Goal: Task Accomplishment & Management: Manage account settings

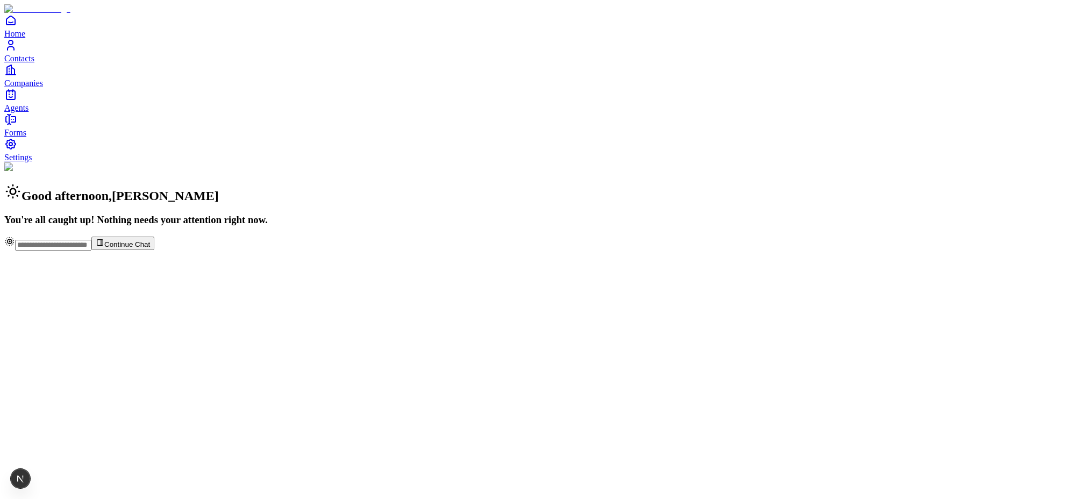
click at [32, 162] on span "Settings" at bounding box center [18, 157] width 28 height 9
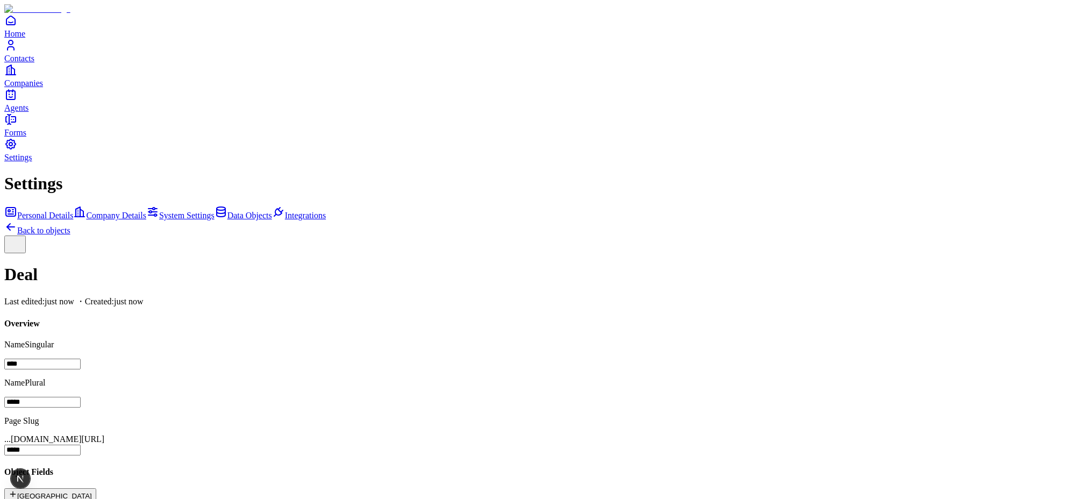
scroll to position [69, 0]
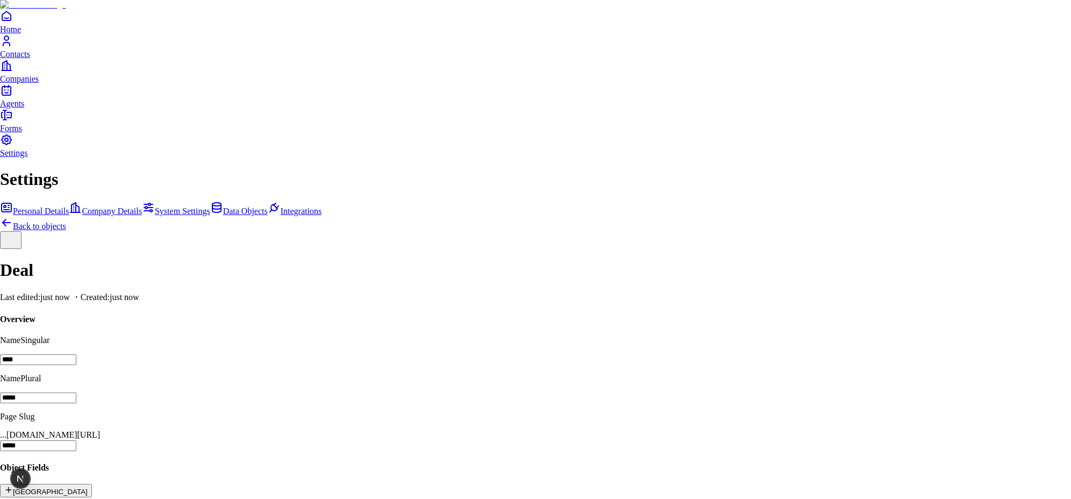
scroll to position [38, 0]
drag, startPoint x: 819, startPoint y: 344, endPoint x: 818, endPoint y: 318, distance: 25.8
drag, startPoint x: 819, startPoint y: 315, endPoint x: 818, endPoint y: 291, distance: 24.2
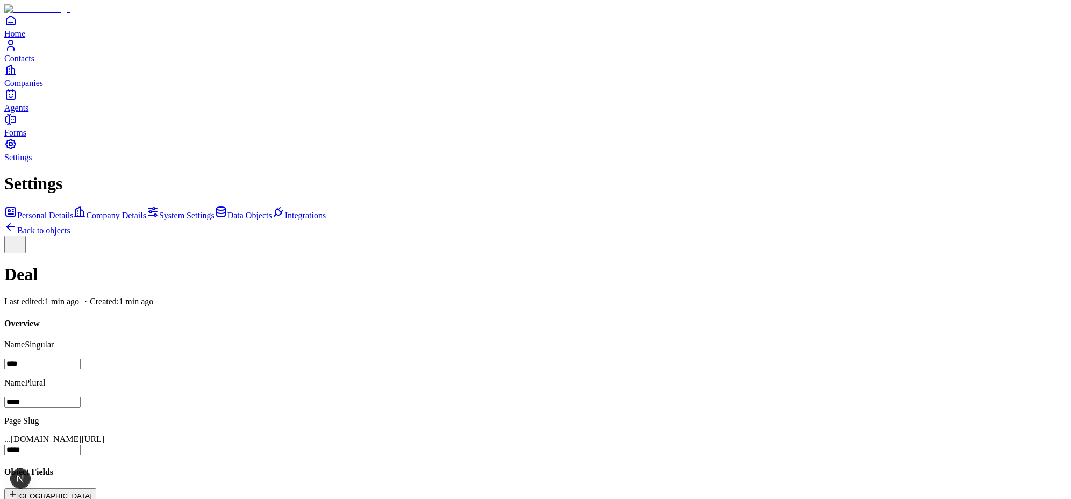
scroll to position [72, 0]
click at [96, 488] on button "New Field" at bounding box center [50, 494] width 92 height 13
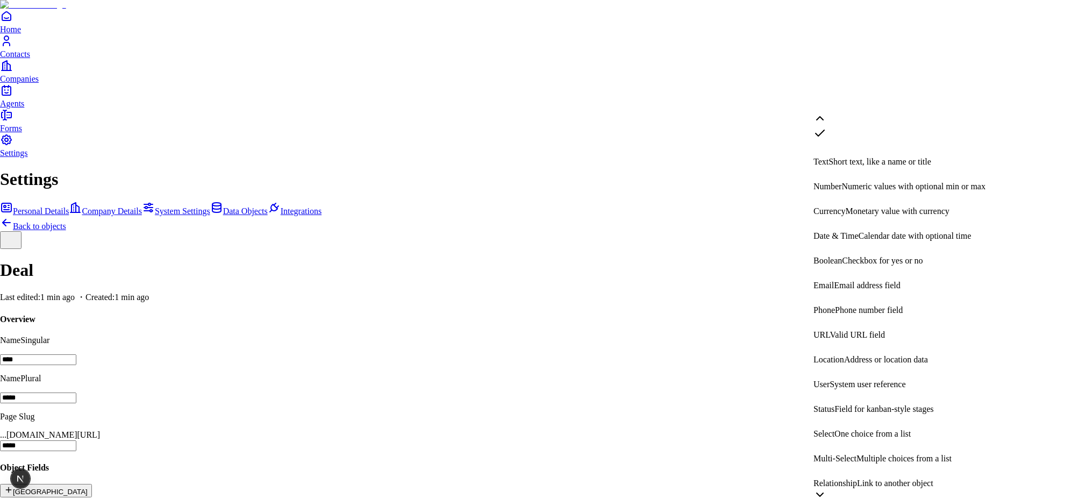
scroll to position [186, 0]
select select "**********"
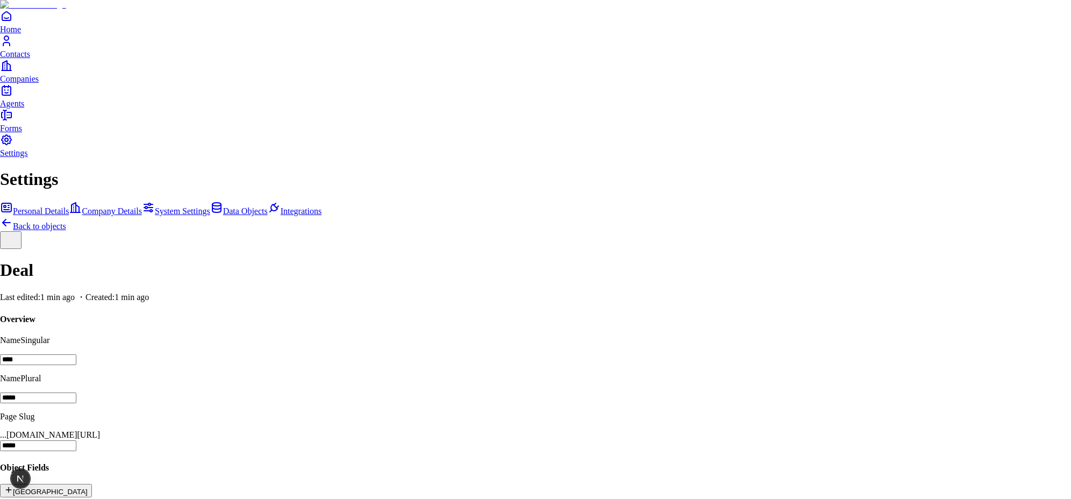
type input "**********"
type input "********"
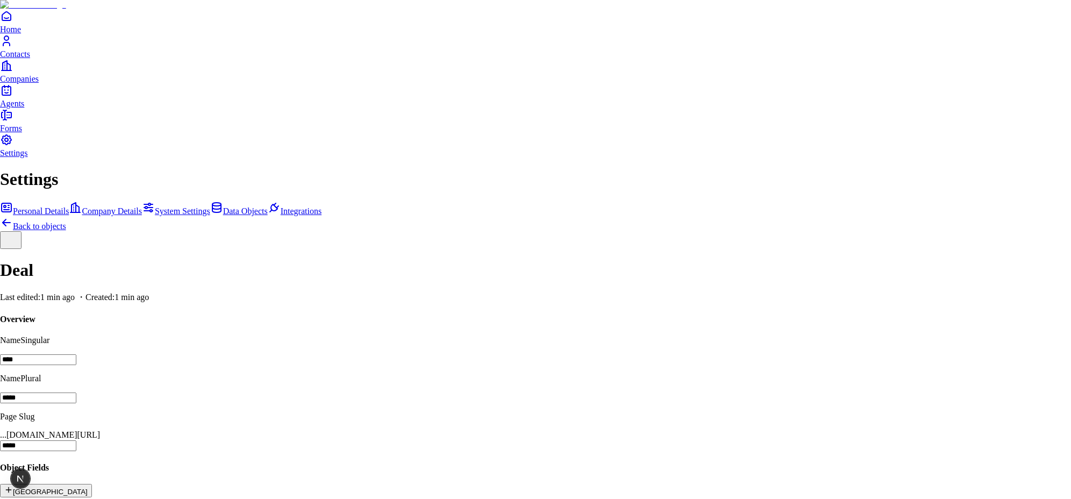
type input "********"
click at [836, 369] on icon "Green Dark" at bounding box center [830, 367] width 9 height 9
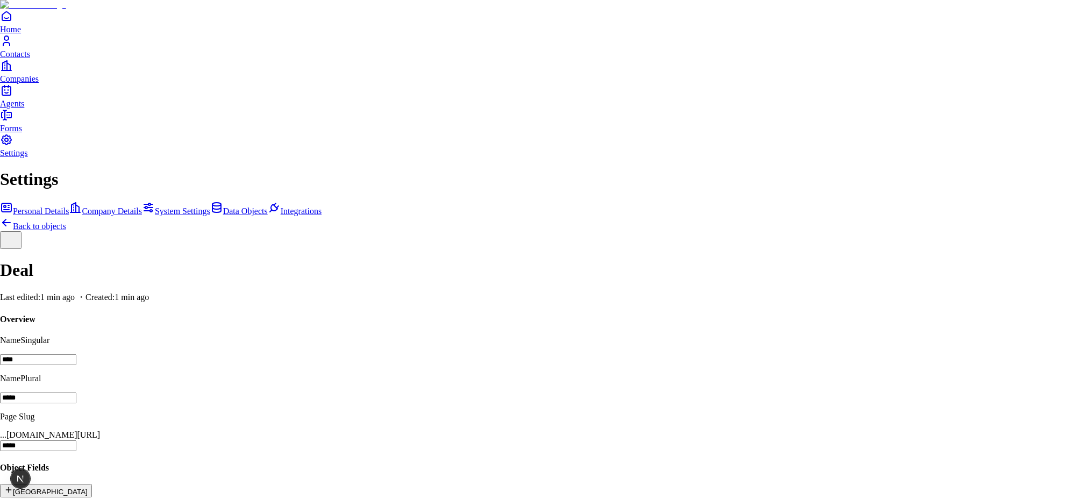
click at [874, 342] on icon "Red Dark" at bounding box center [869, 339] width 9 height 9
drag, startPoint x: 817, startPoint y: 352, endPoint x: 812, endPoint y: 324, distance: 28.9
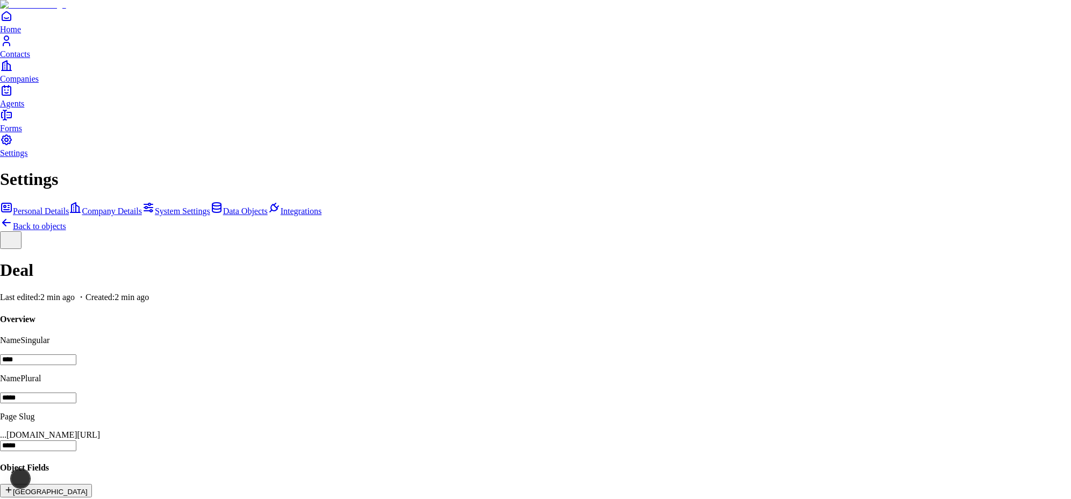
select select "****"
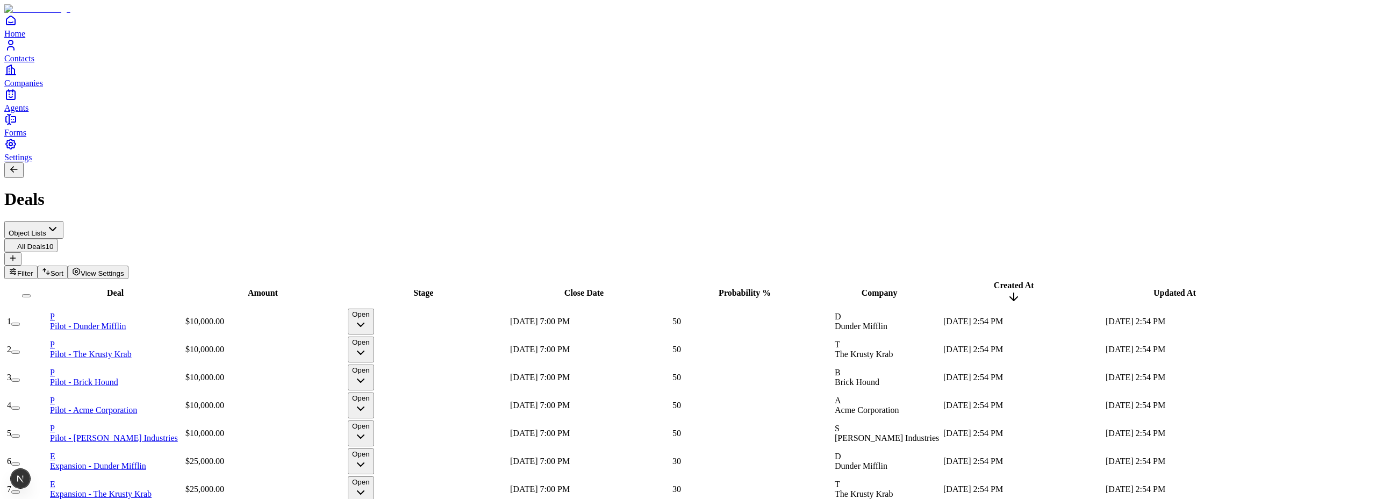
click at [129, 266] on button "View Settings" at bounding box center [98, 272] width 61 height 13
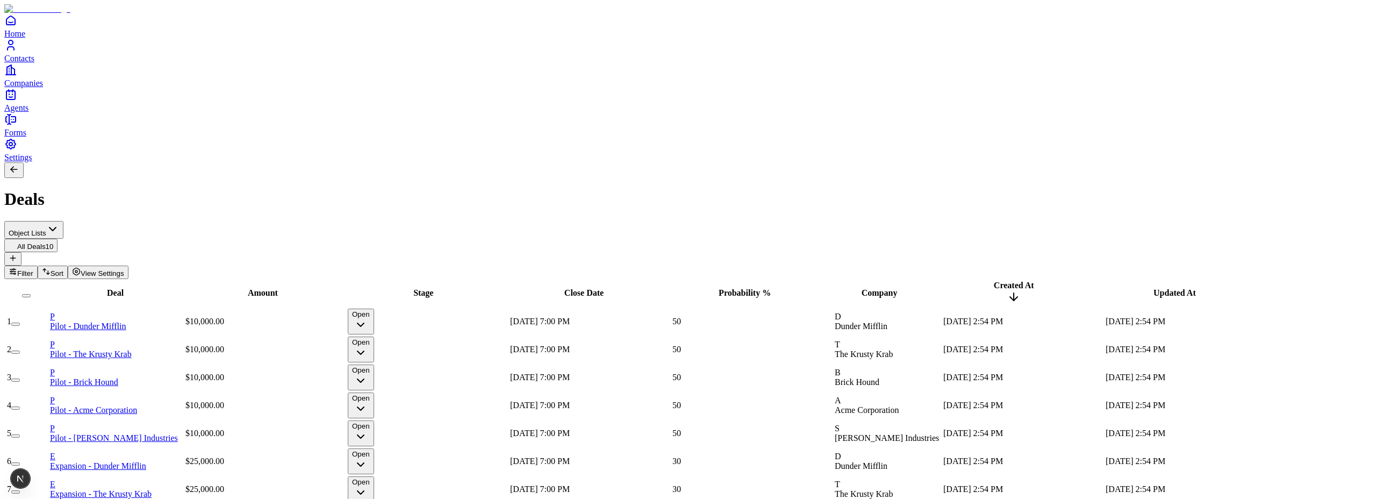
click at [374, 309] on button "Open" at bounding box center [361, 322] width 26 height 26
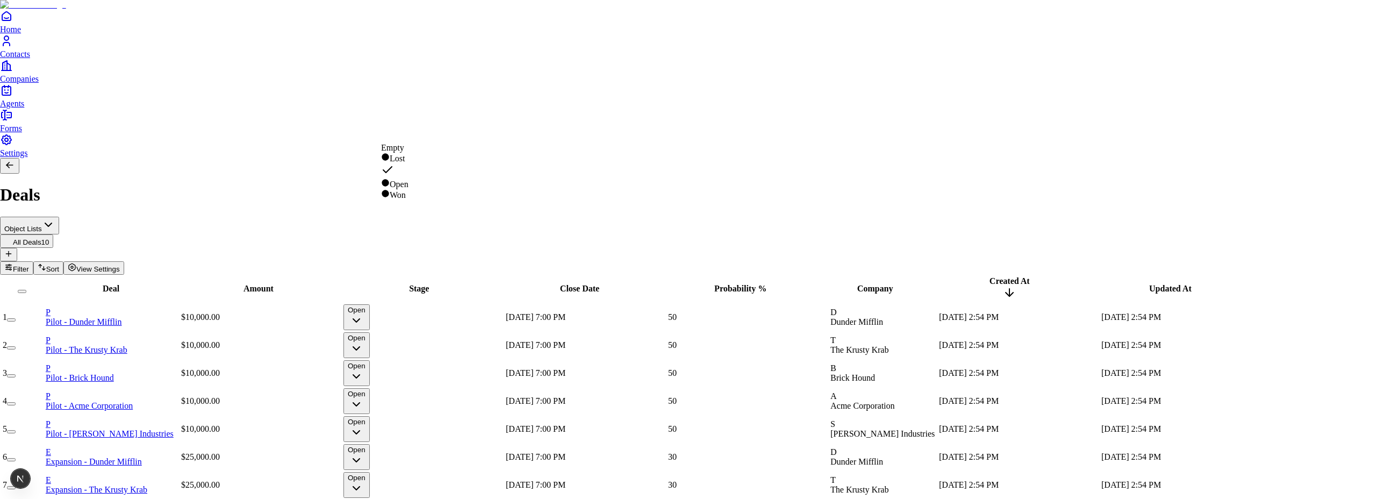
click at [541, 53] on html "Home Contacts Companies Agents Forms Settings Deals Object Lists All Deals 10 F…" at bounding box center [688, 303] width 1376 height 607
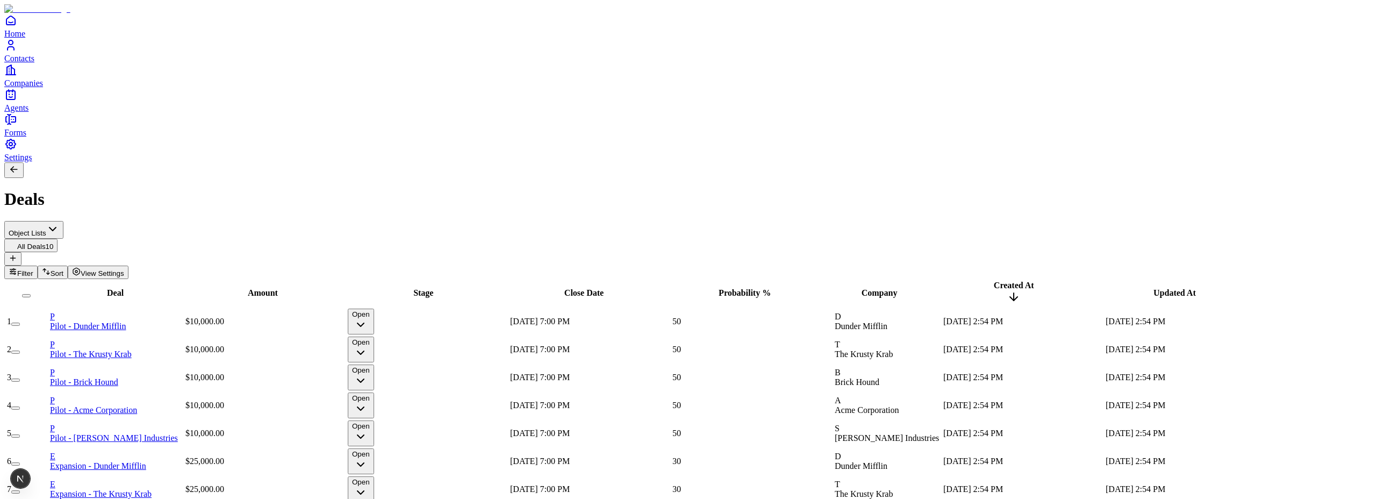
click at [124, 269] on span "View Settings" at bounding box center [103, 273] width 44 height 8
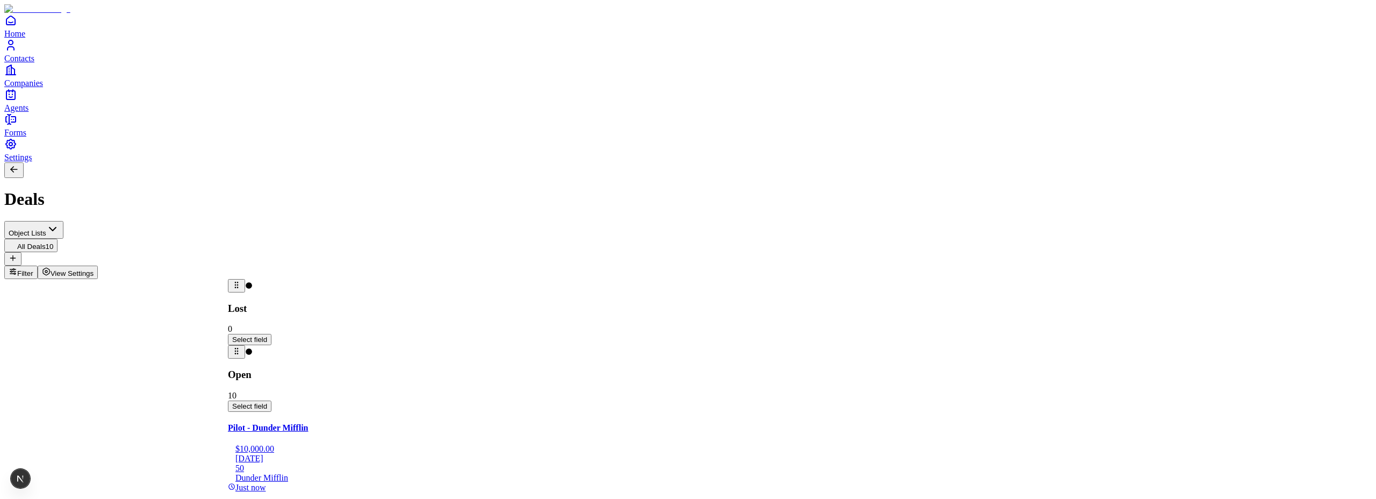
drag, startPoint x: 347, startPoint y: 105, endPoint x: 74, endPoint y: 113, distance: 273.3
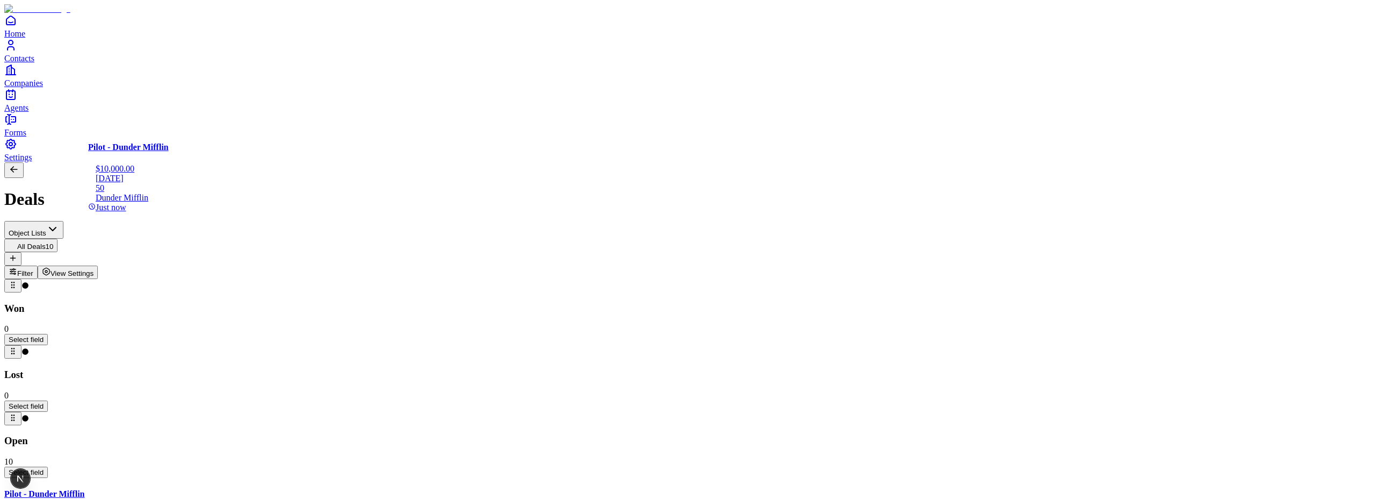
drag, startPoint x: 598, startPoint y: 179, endPoint x: 153, endPoint y: 181, distance: 445.2
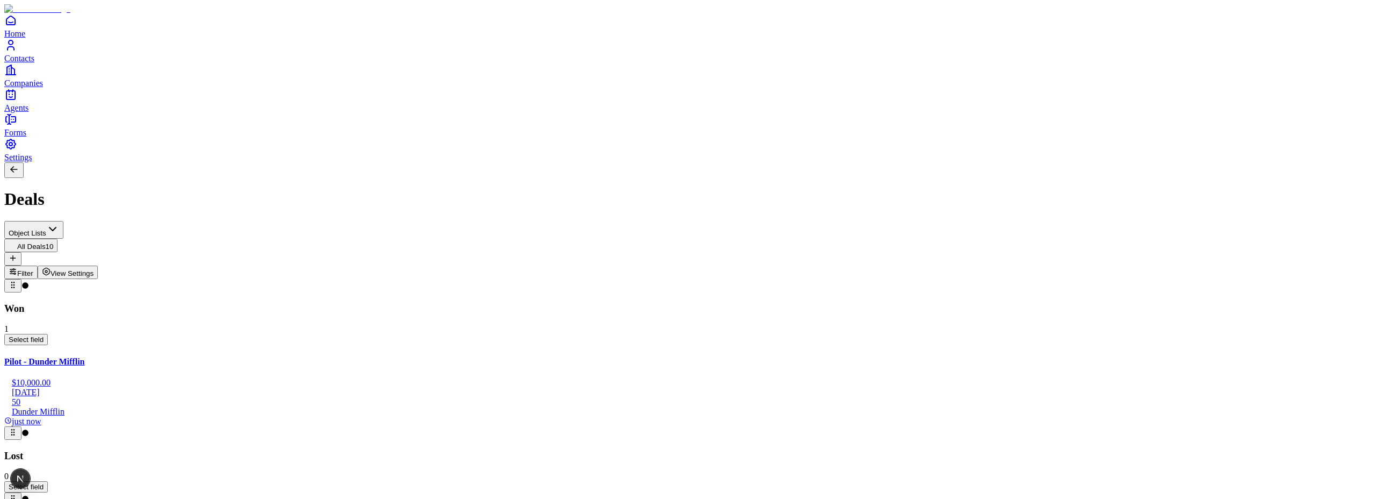
click at [94, 269] on span "View Settings" at bounding box center [73, 273] width 44 height 8
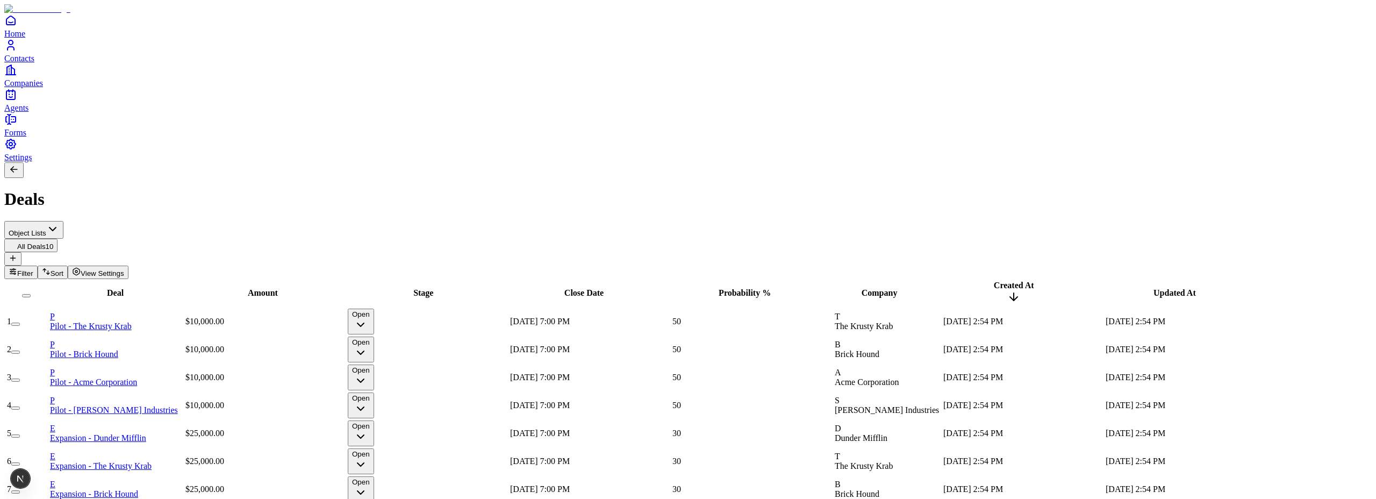
click at [124, 269] on span "View Settings" at bounding box center [103, 273] width 44 height 8
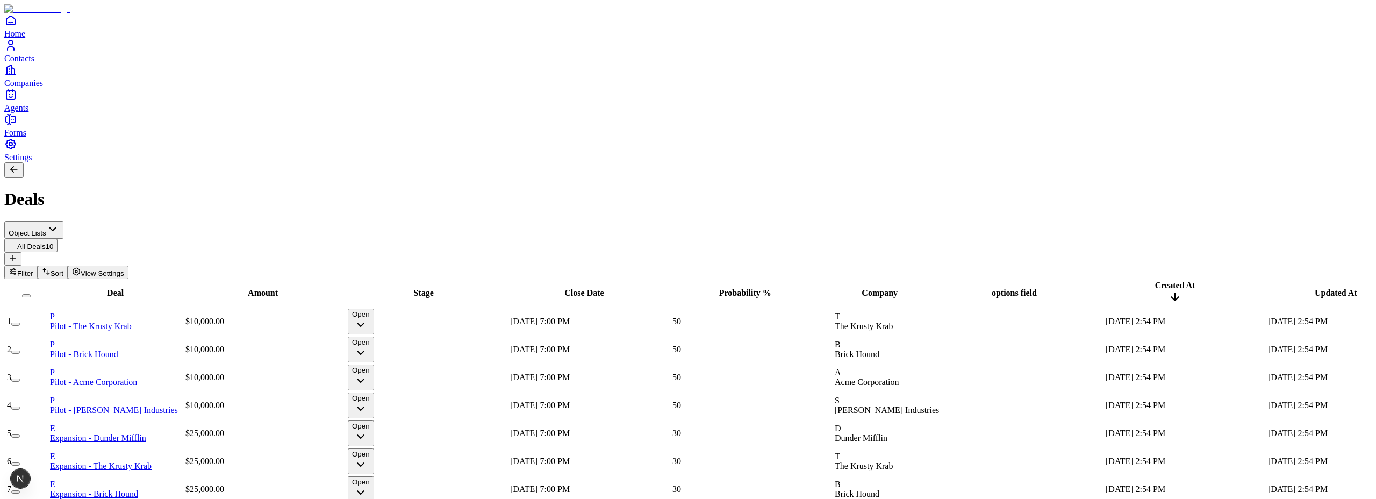
scroll to position [0, 85]
click at [968, 322] on div at bounding box center [1024, 322] width 160 height 0
click at [1008, 322] on div at bounding box center [1024, 322] width 160 height 0
click at [992, 322] on div at bounding box center [1024, 322] width 160 height 0
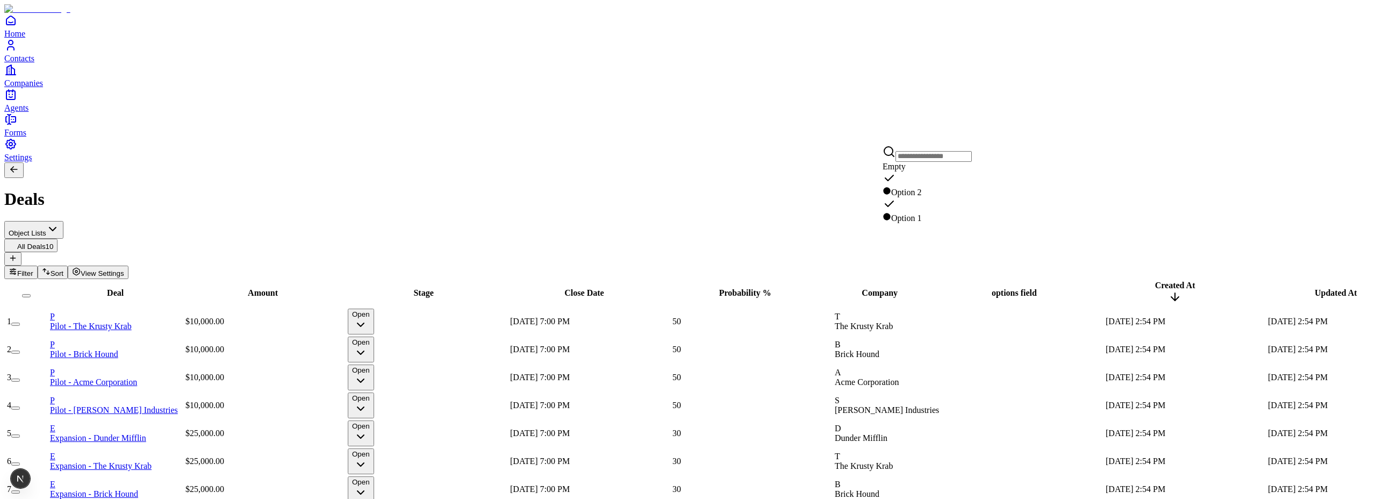
click at [923, 197] on div "Option 2" at bounding box center [927, 192] width 89 height 11
click at [966, 217] on div "Option 1" at bounding box center [927, 210] width 89 height 26
click at [974, 221] on div "Object Lists All Deals 10 Filter Sort View Settings" at bounding box center [688, 250] width 1368 height 58
click at [998, 349] on div at bounding box center [1024, 349] width 160 height 0
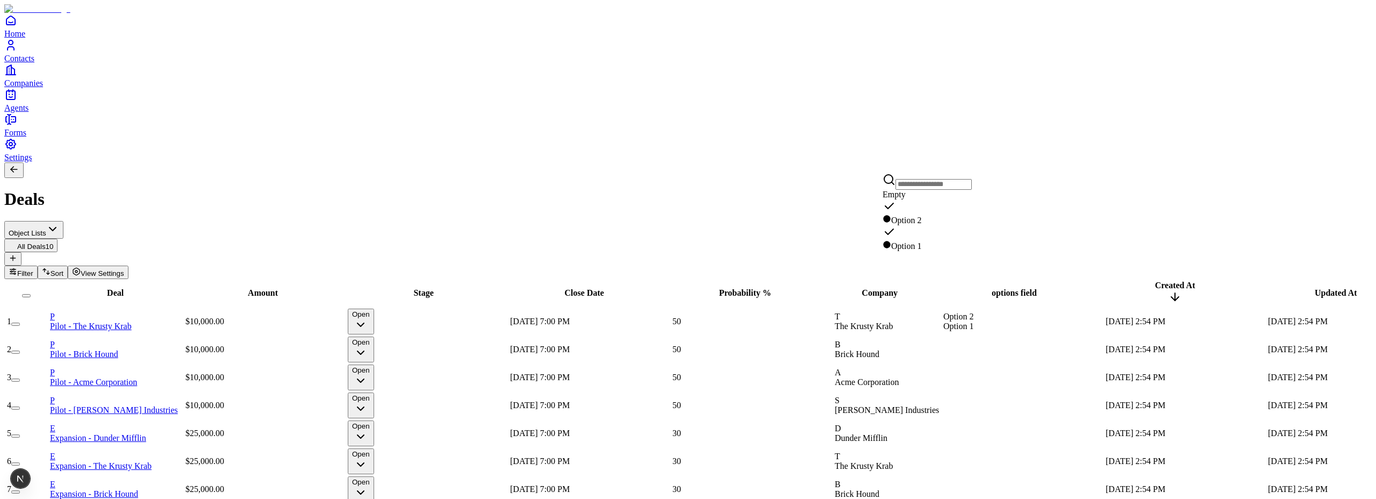
click at [1052, 162] on div "Deals" at bounding box center [688, 185] width 1368 height 47
click at [124, 269] on span "View Settings" at bounding box center [103, 273] width 44 height 8
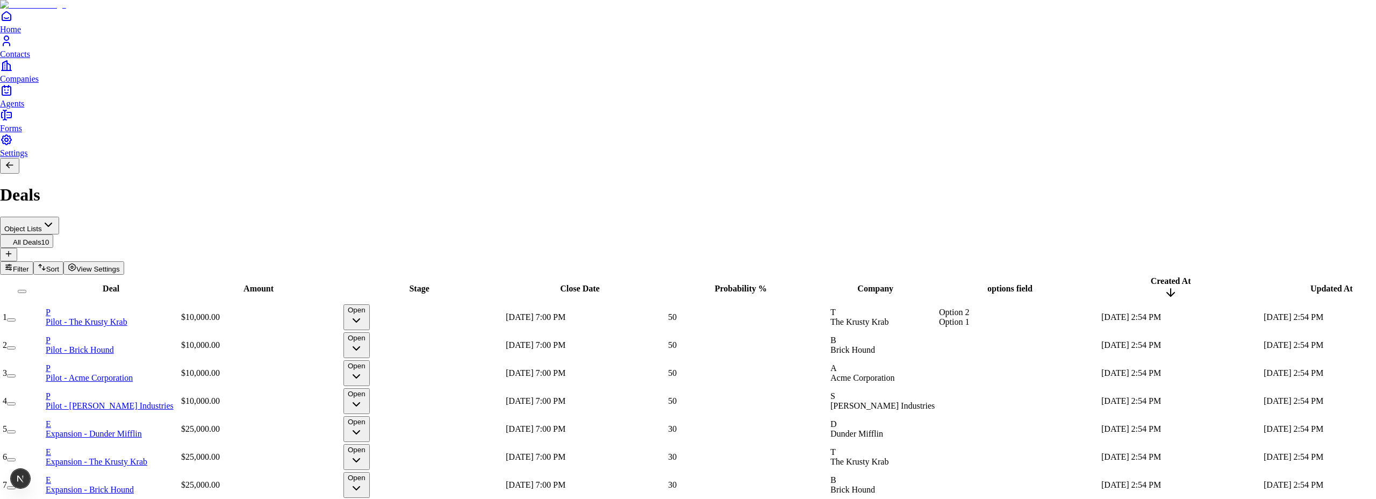
scroll to position [0, 0]
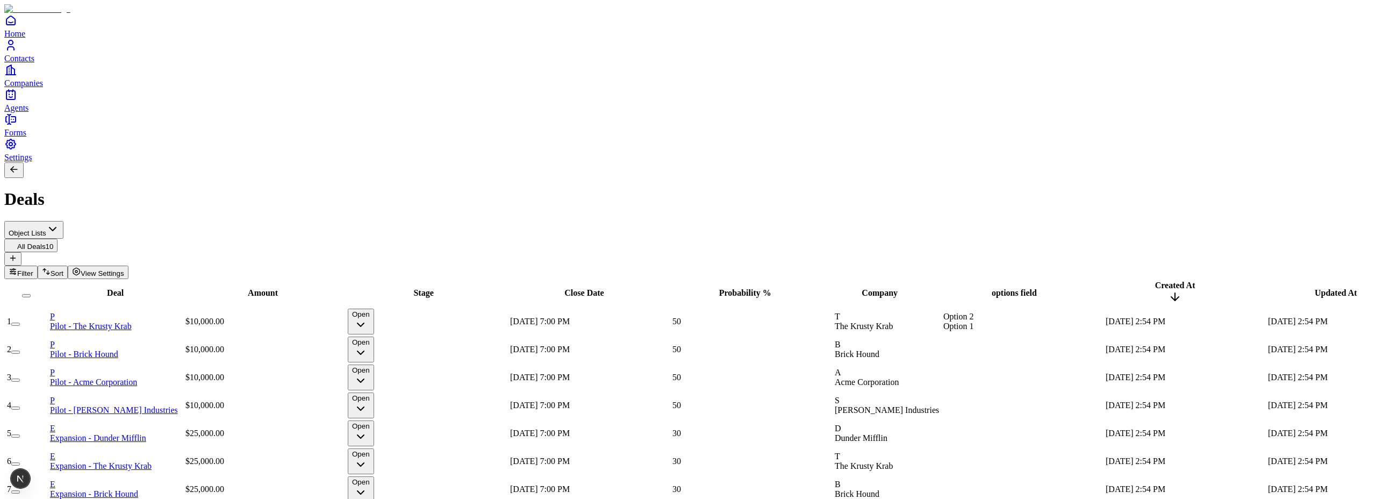
click at [129, 266] on button "View Settings" at bounding box center [98, 272] width 61 height 13
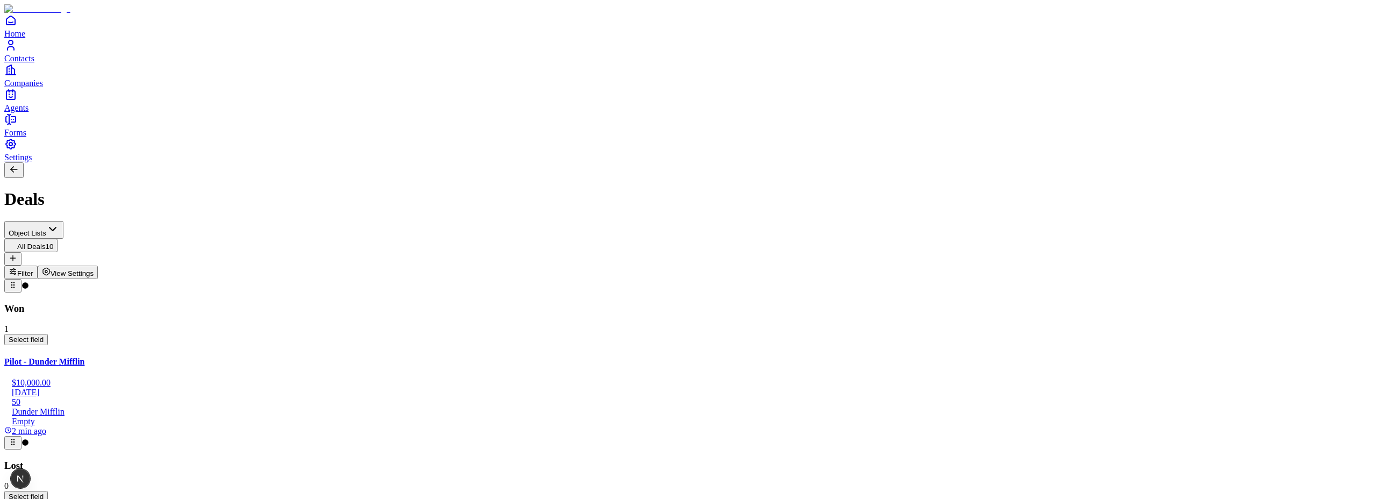
click at [94, 269] on span "View Settings" at bounding box center [73, 273] width 44 height 8
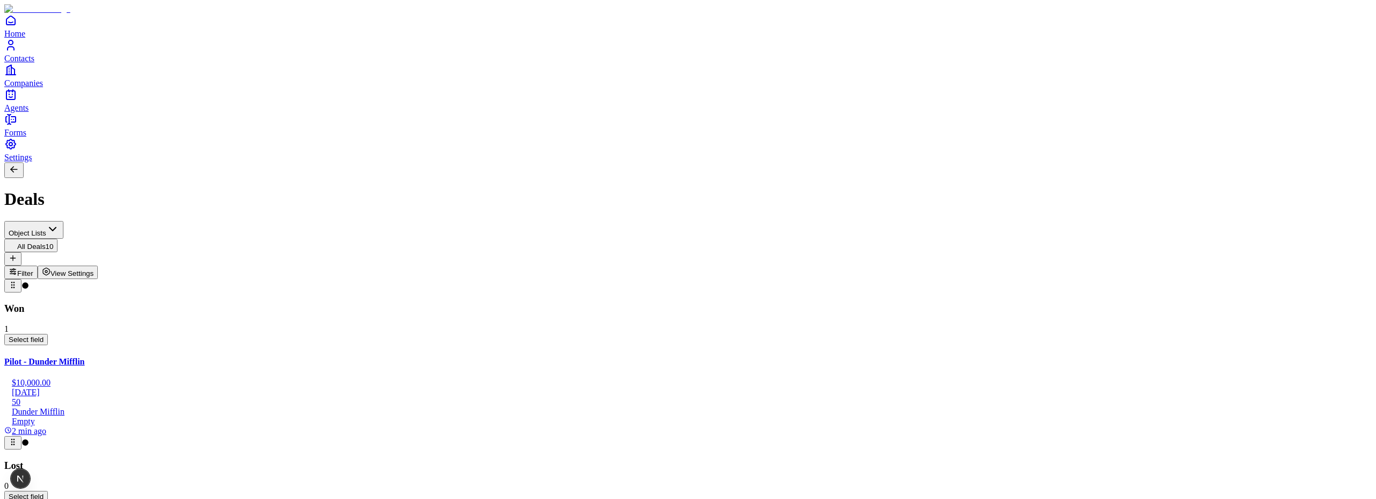
click at [94, 269] on span "View Settings" at bounding box center [73, 273] width 44 height 8
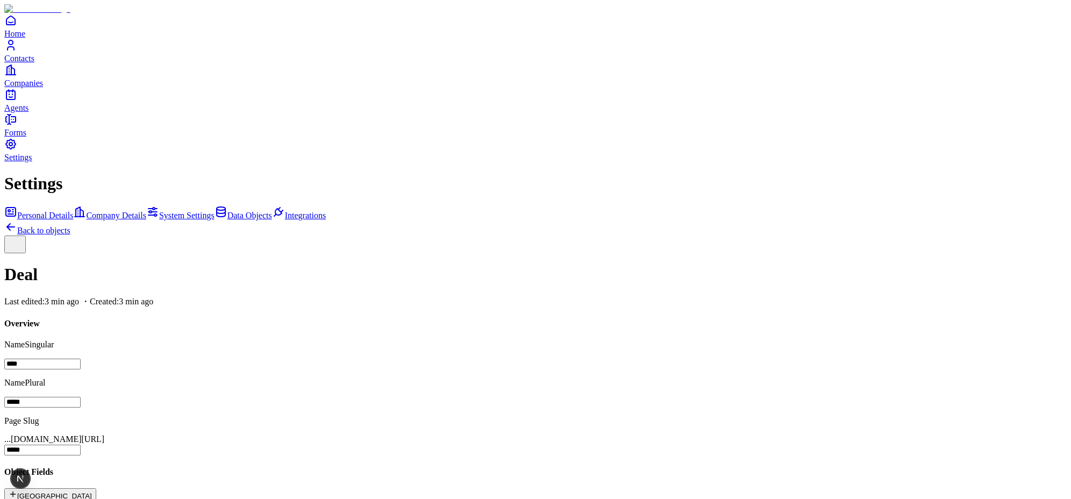
scroll to position [134, 0]
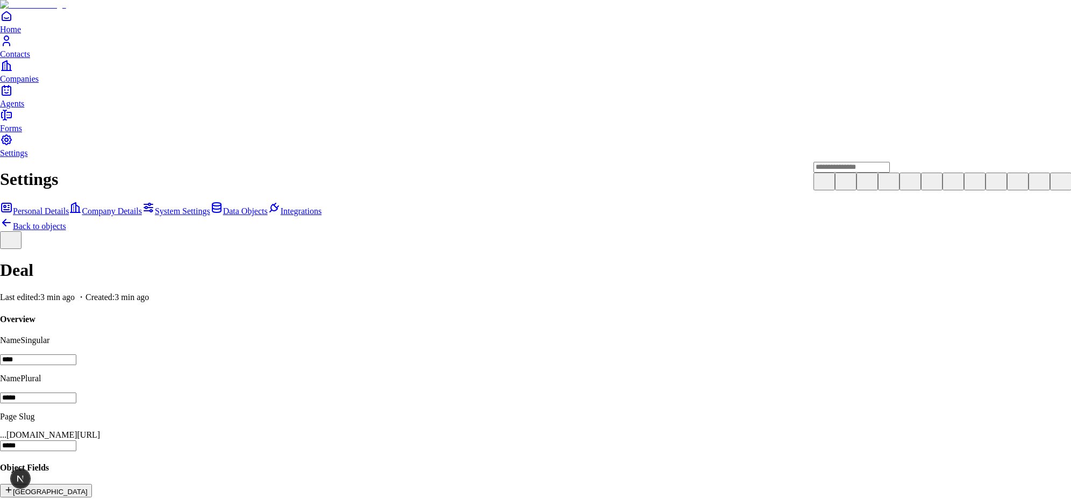
click at [925, 174] on use at bounding box center [925, 174] width 0 height 0
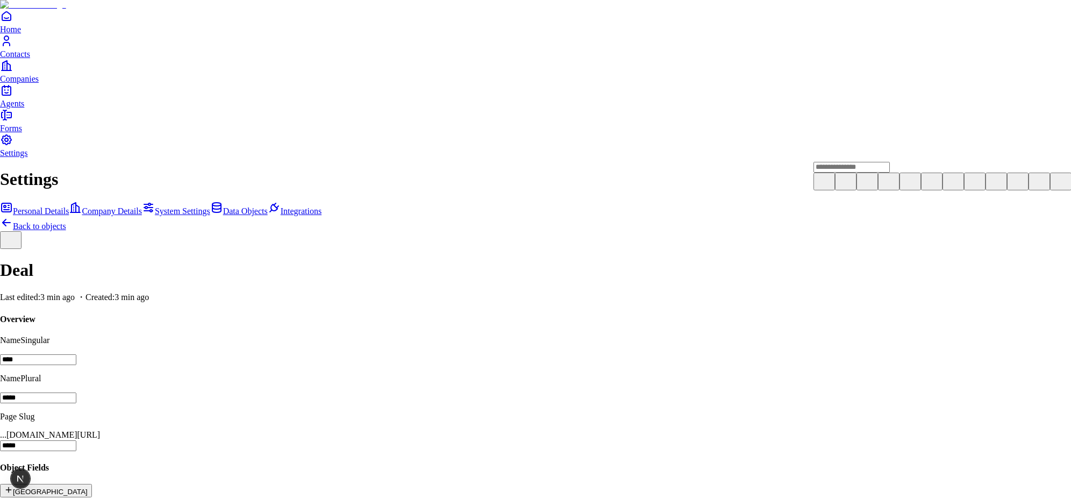
click at [968, 187] on icon at bounding box center [974, 180] width 13 height 13
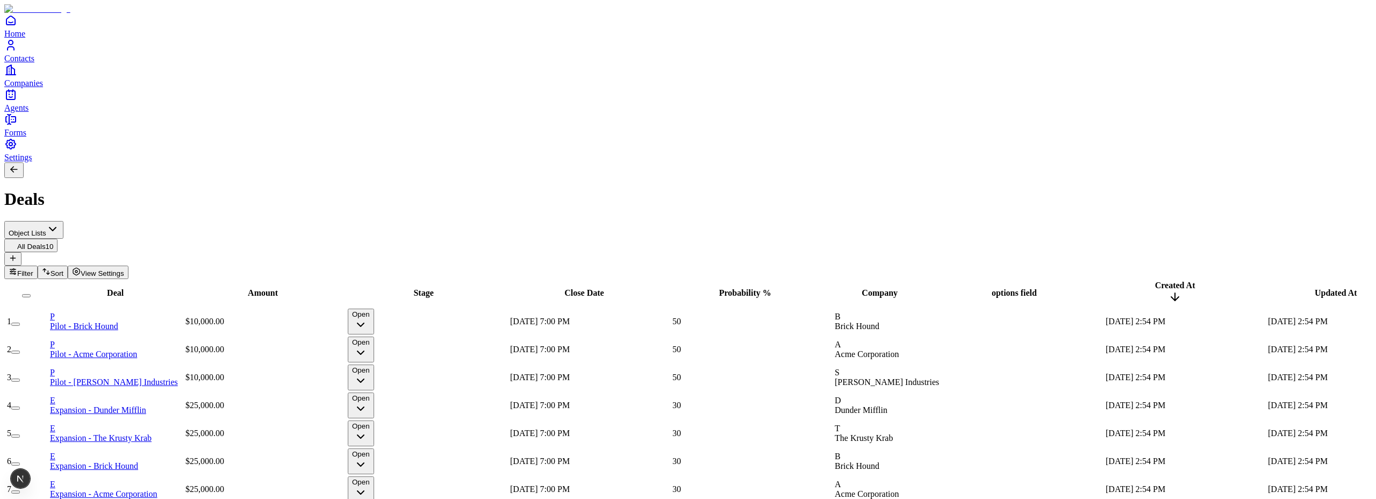
click at [766, 317] on div "50" at bounding box center [753, 322] width 160 height 10
type input "**"
click at [809, 162] on div "Deals" at bounding box center [688, 185] width 1368 height 47
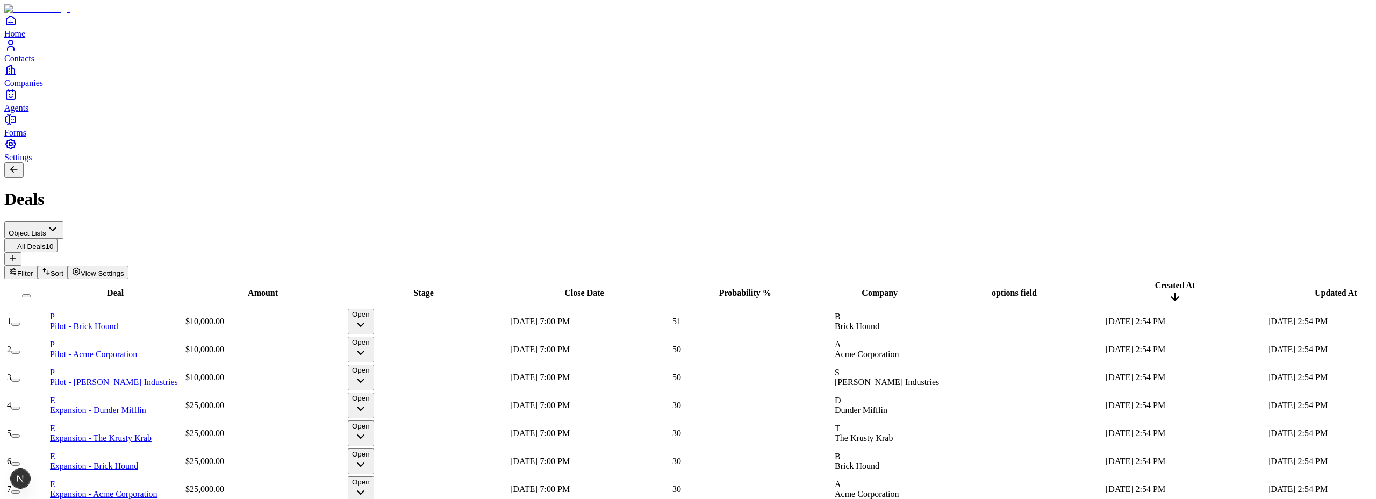
click at [124, 269] on span "View Settings" at bounding box center [103, 273] width 44 height 8
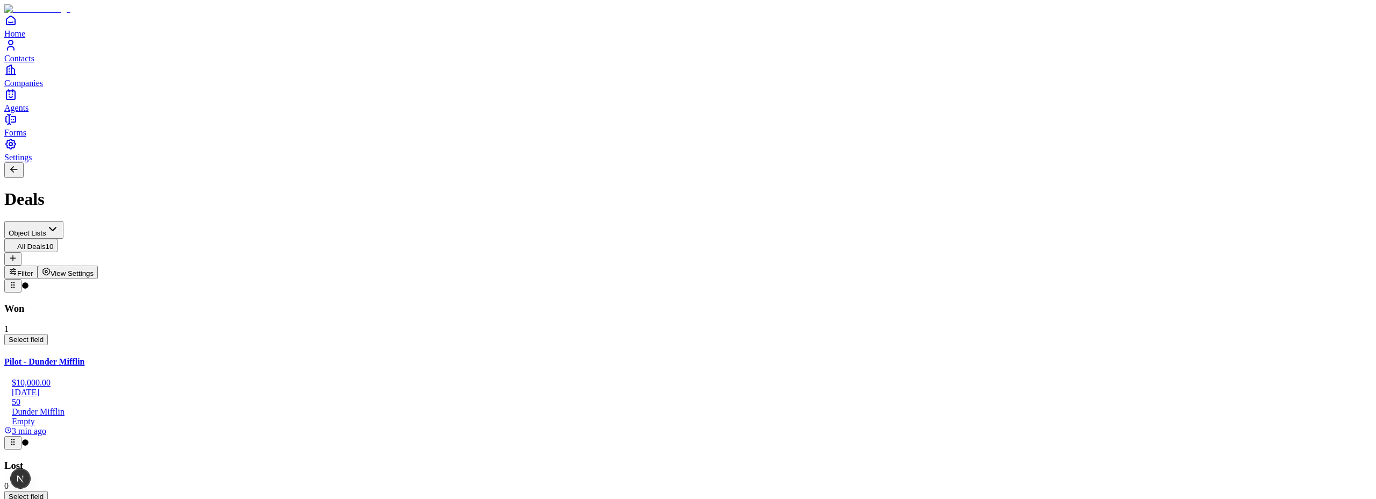
click at [94, 269] on span "View Settings" at bounding box center [73, 273] width 44 height 8
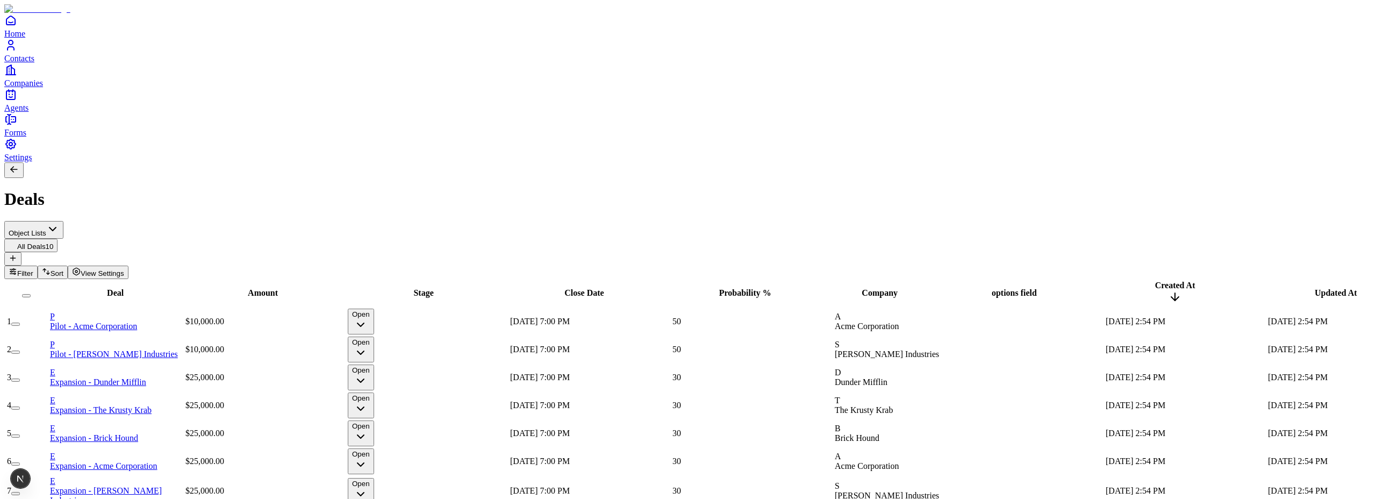
type input "**"
click at [866, 423] on div "Deal Amount Stage Close Date Probability % Company options field Created At Upd…" at bounding box center [688, 433] width 1368 height 309
click at [124, 269] on span "View Settings" at bounding box center [103, 273] width 44 height 8
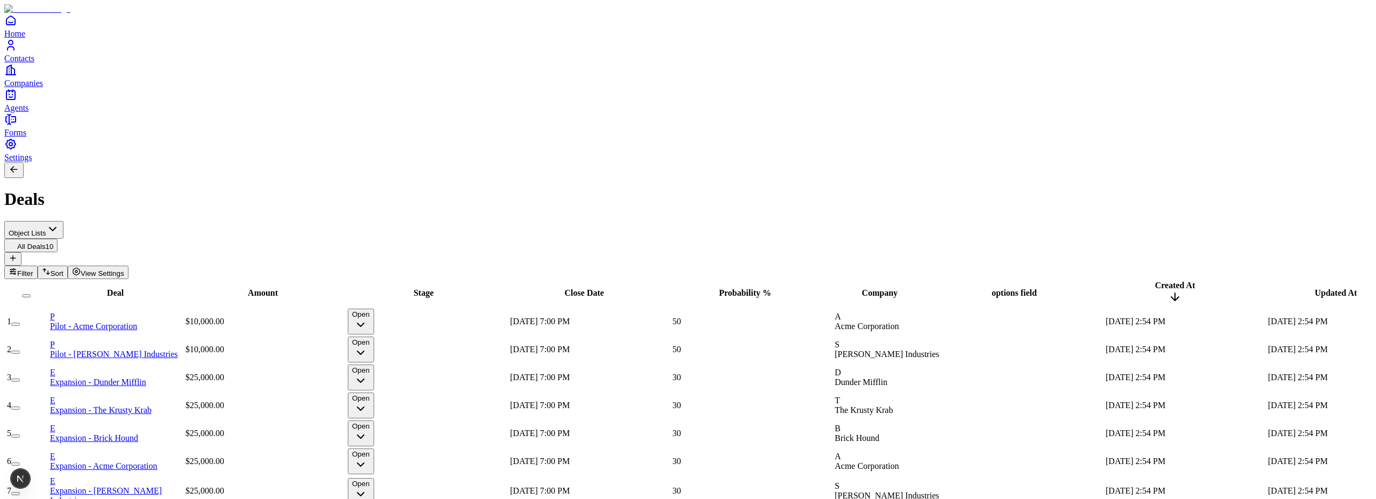
type input "**"
click at [803, 408] on div "Deal Amount Stage Close Date Probability % Company options field Created At Upd…" at bounding box center [688, 433] width 1368 height 309
click at [17, 254] on icon at bounding box center [13, 258] width 9 height 9
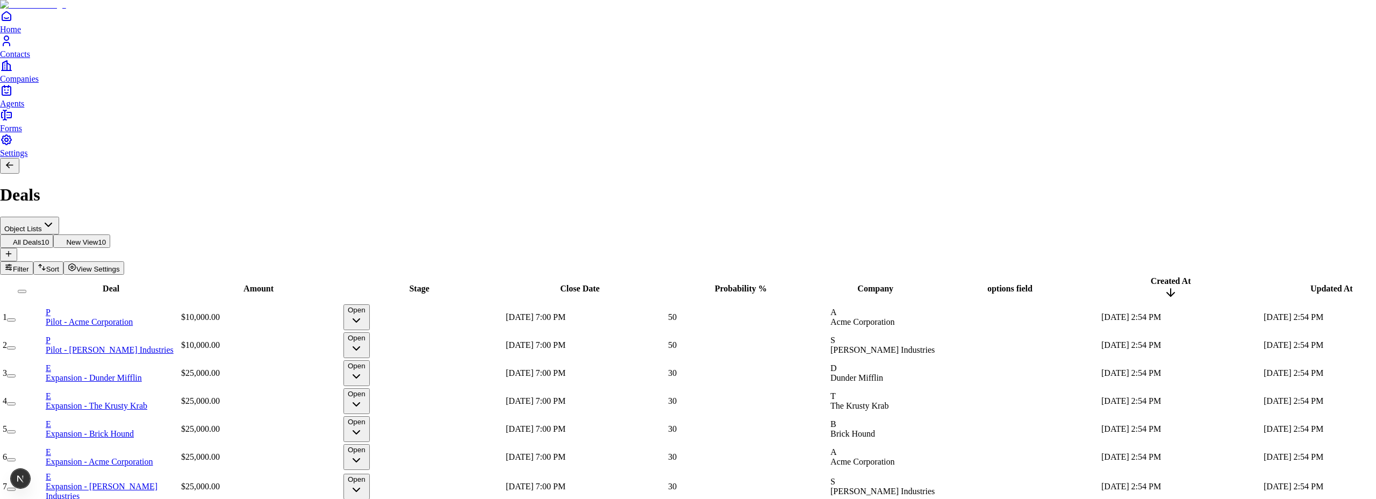
drag, startPoint x: 1224, startPoint y: 84, endPoint x: 1094, endPoint y: 80, distance: 130.7
click at [1094, 80] on body "Home Contacts Companies Agents Forms Settings Deals Object Lists All Deals 10 N…" at bounding box center [688, 468] width 1376 height 936
type input "********"
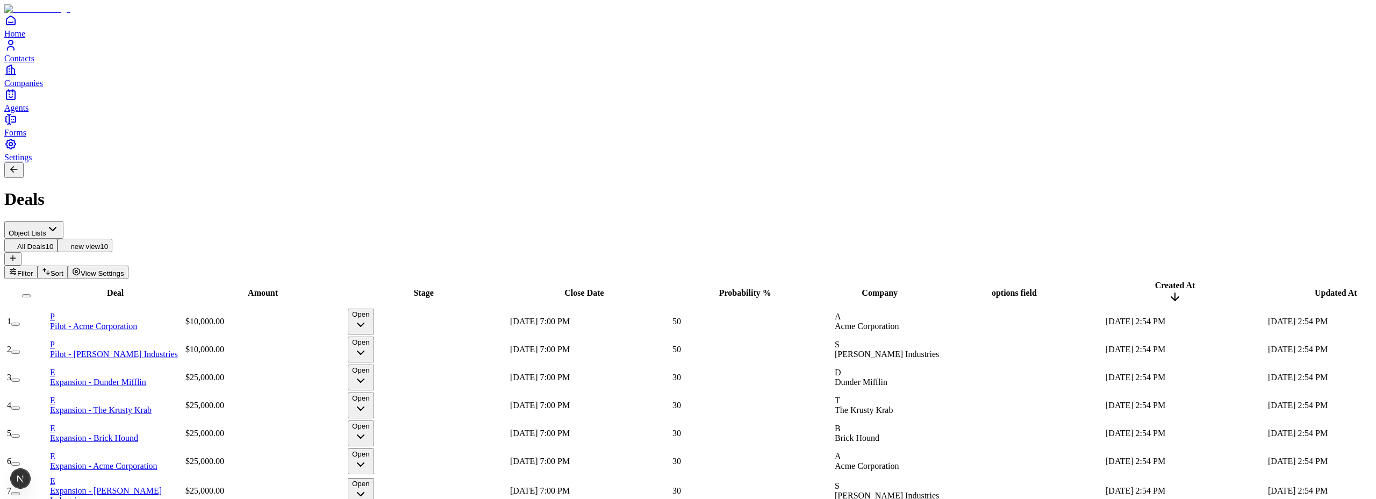
click at [46, 242] on span "All Deals" at bounding box center [31, 246] width 28 height 8
click at [112, 239] on button "new view 10" at bounding box center [85, 245] width 55 height 13
click at [124, 269] on span "View Settings" at bounding box center [103, 273] width 44 height 8
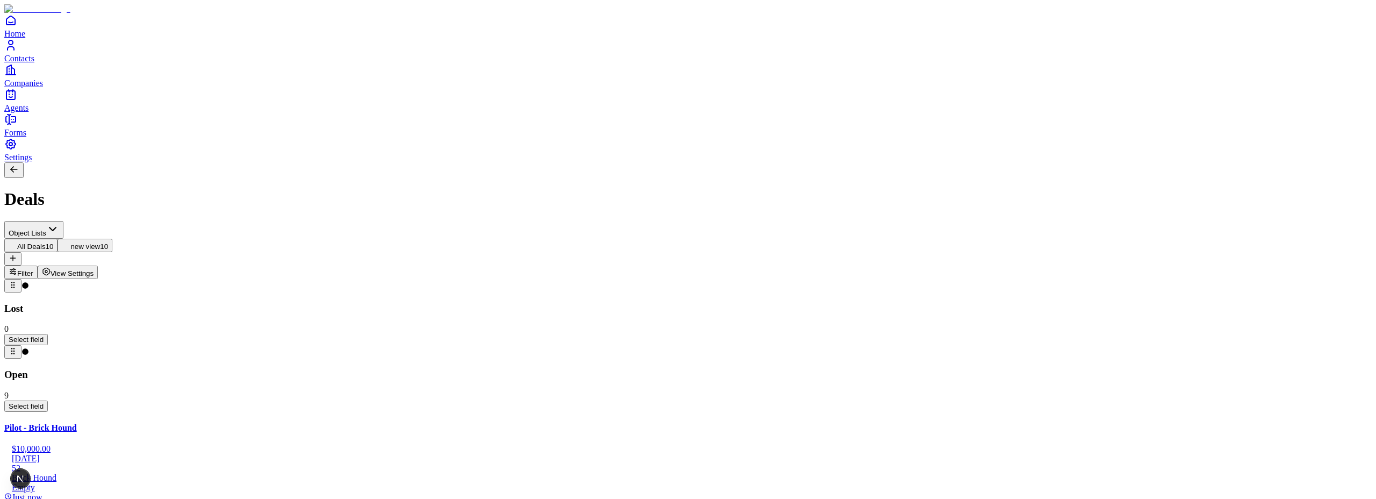
click at [98, 266] on button "View Settings" at bounding box center [68, 272] width 61 height 13
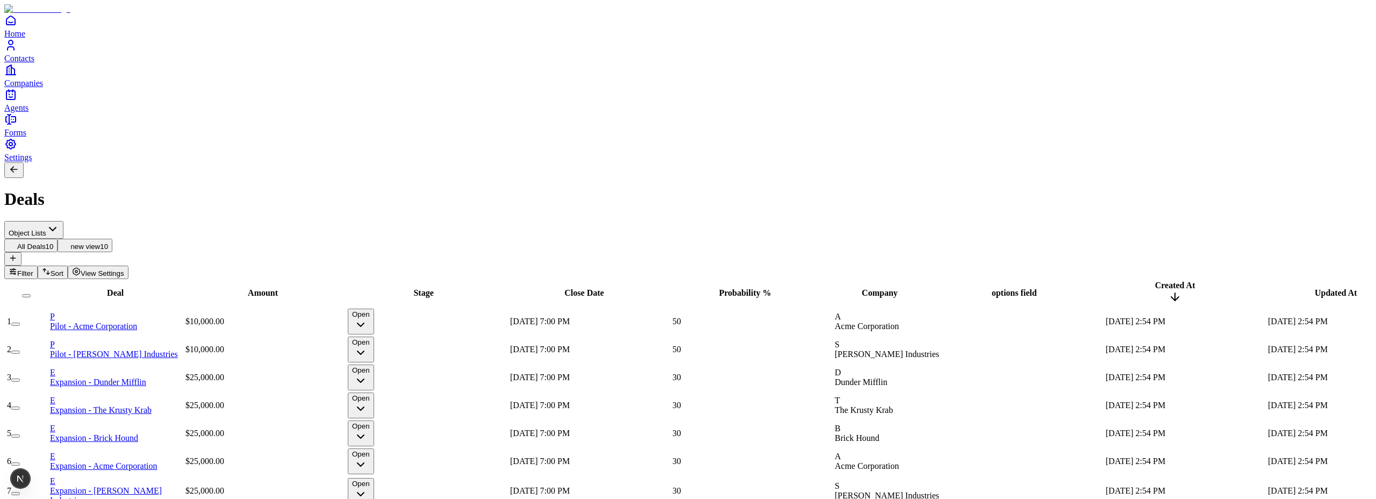
click at [46, 242] on span "All Deals" at bounding box center [31, 246] width 28 height 8
click at [100, 242] on span "new view" at bounding box center [85, 246] width 30 height 8
click at [46, 242] on span "All Deals" at bounding box center [31, 246] width 28 height 8
click at [124, 269] on span "View Settings" at bounding box center [103, 273] width 44 height 8
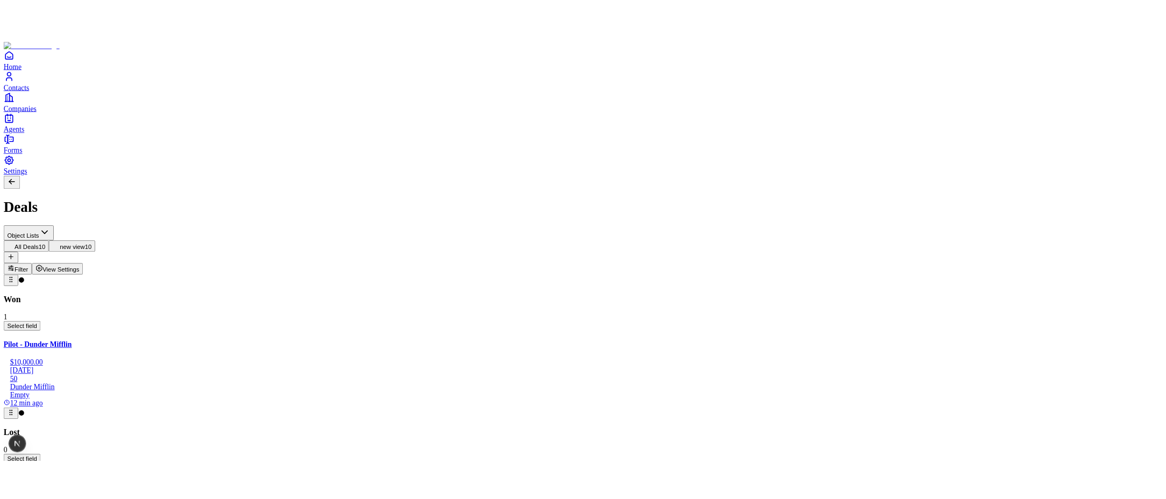
scroll to position [687, 0]
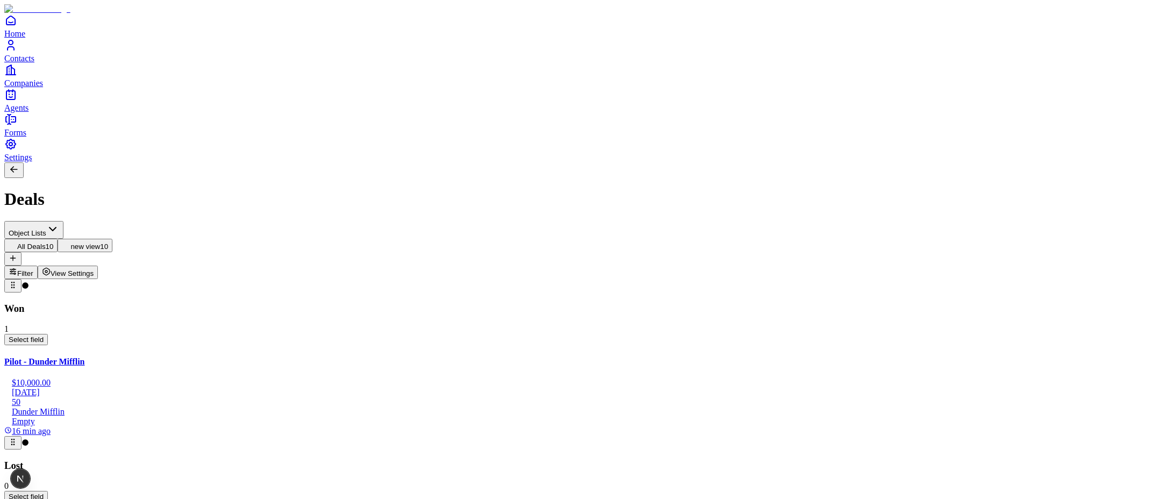
scroll to position [687, 0]
click at [94, 269] on span "View Settings" at bounding box center [73, 273] width 44 height 8
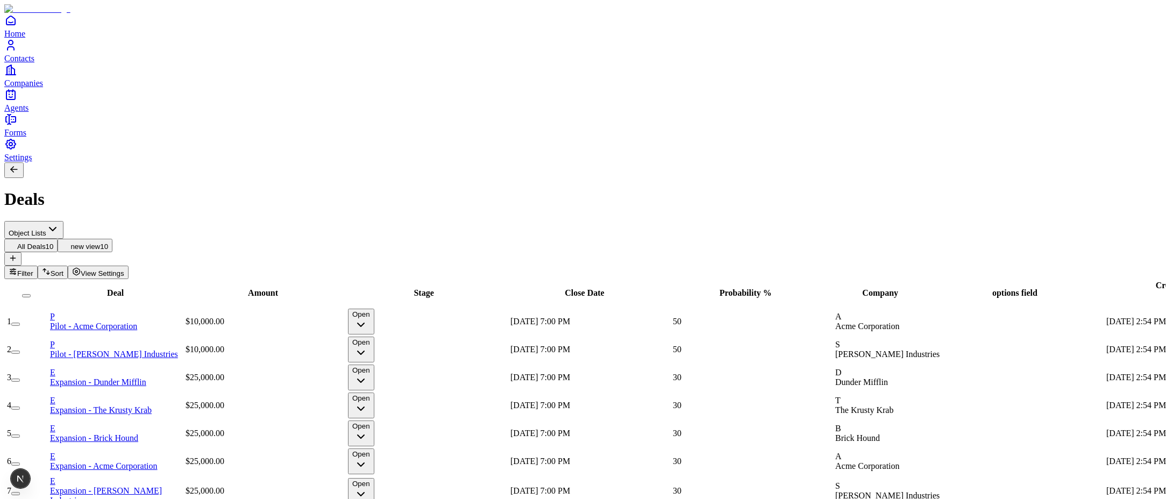
click at [124, 269] on span "View Settings" at bounding box center [103, 273] width 44 height 8
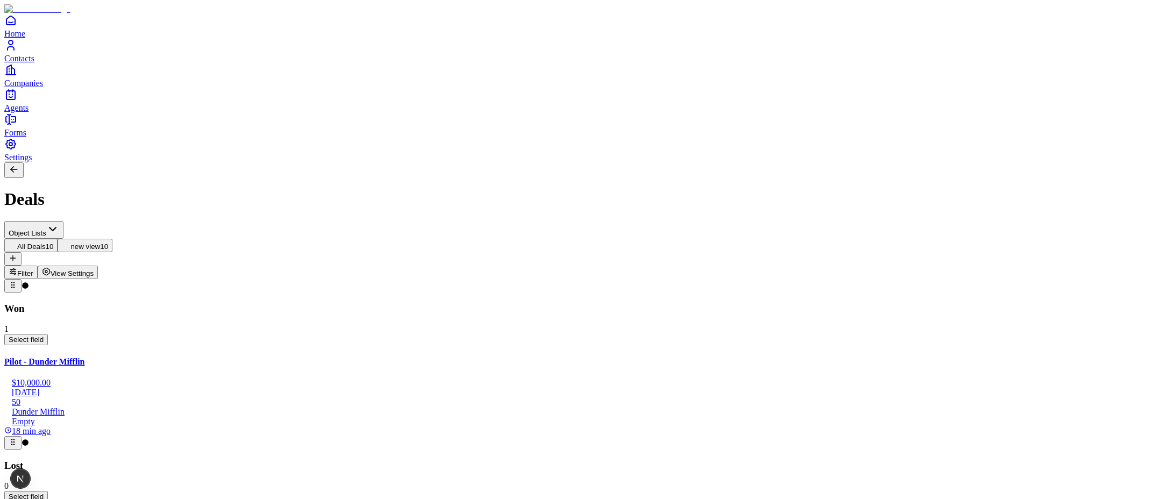
scroll to position [16, 0]
click at [94, 269] on span "View Settings" at bounding box center [73, 273] width 44 height 8
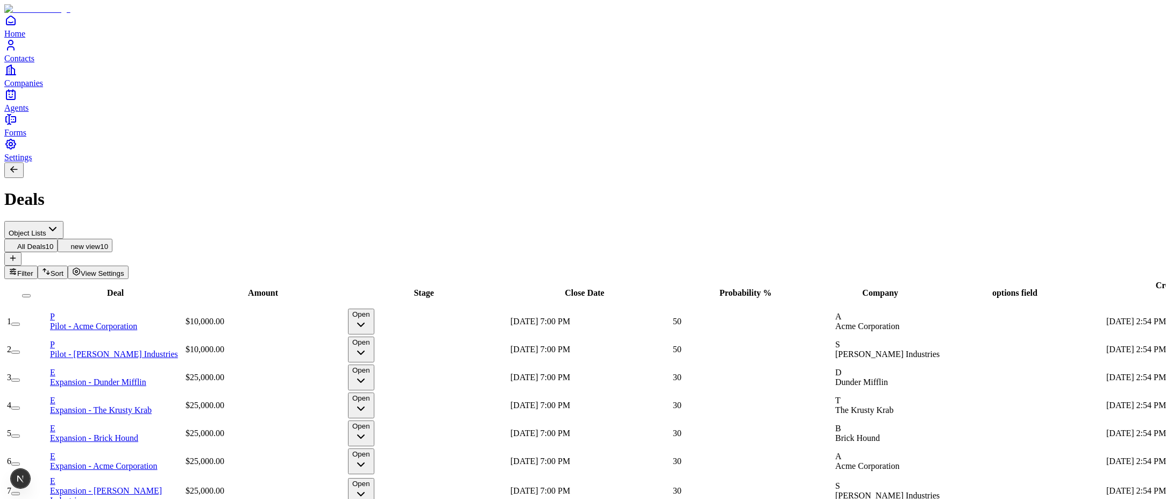
click at [981, 410] on div "Suggestions" at bounding box center [1012, 402] width 89 height 15
click at [878, 442] on div "Deal Amount Stage Close Date Probability % Company options field Created At Upd…" at bounding box center [582, 433] width 1157 height 309
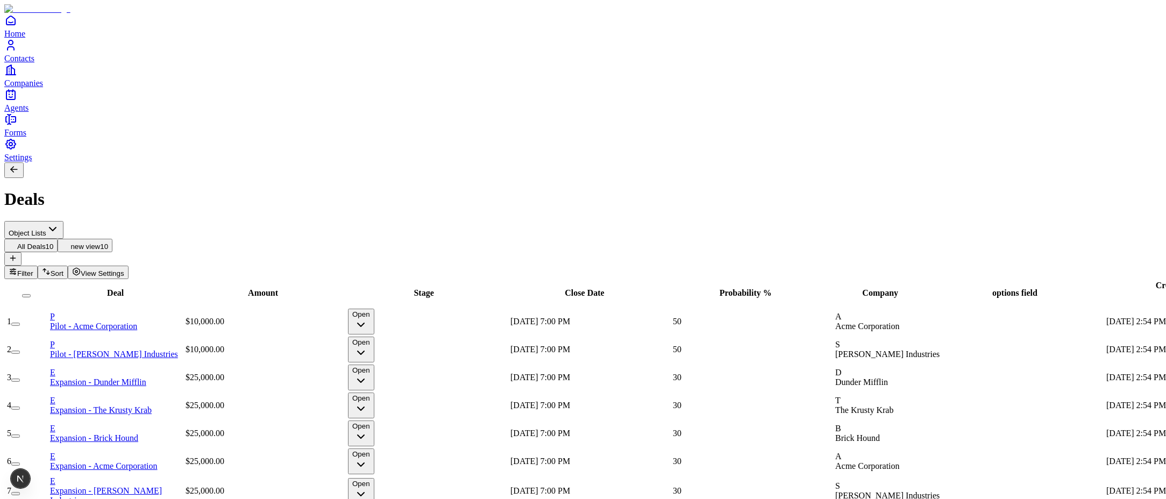
click at [874, 444] on div "Deal Amount Stage Close Date Probability % Company options field Created At Upd…" at bounding box center [582, 433] width 1157 height 309
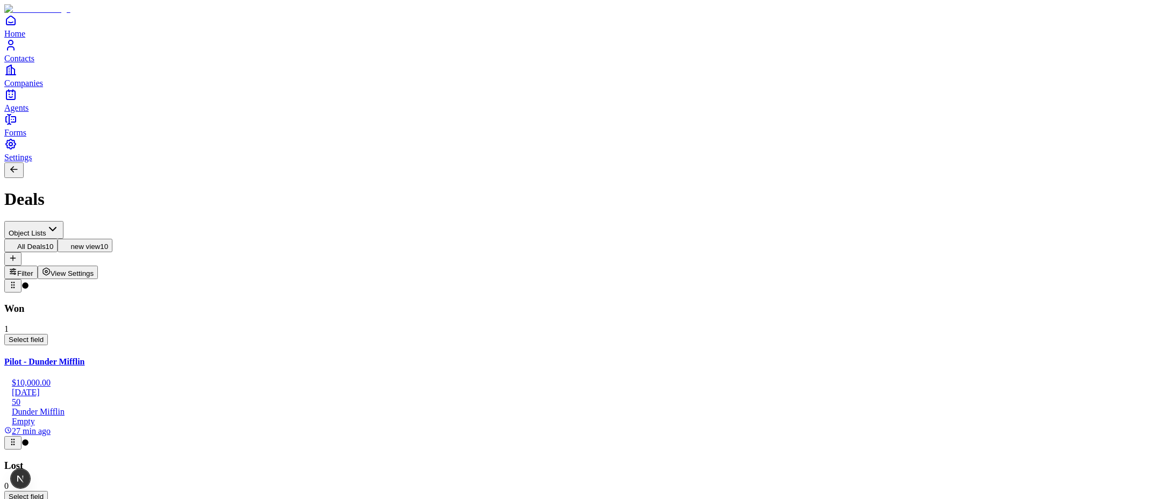
click at [94, 269] on span "View Settings" at bounding box center [73, 273] width 44 height 8
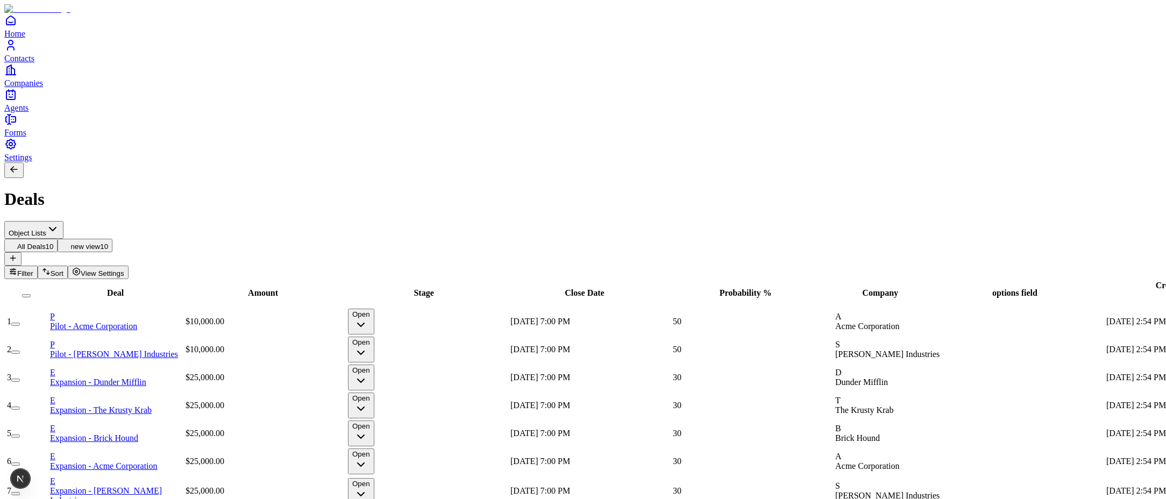
click at [1014, 349] on div at bounding box center [1024, 349] width 160 height 0
click at [1023, 349] on div at bounding box center [1024, 349] width 160 height 0
click at [1016, 225] on div "Option 2" at bounding box center [1012, 220] width 89 height 11
click at [1016, 241] on div "Option 1" at bounding box center [1012, 245] width 89 height 11
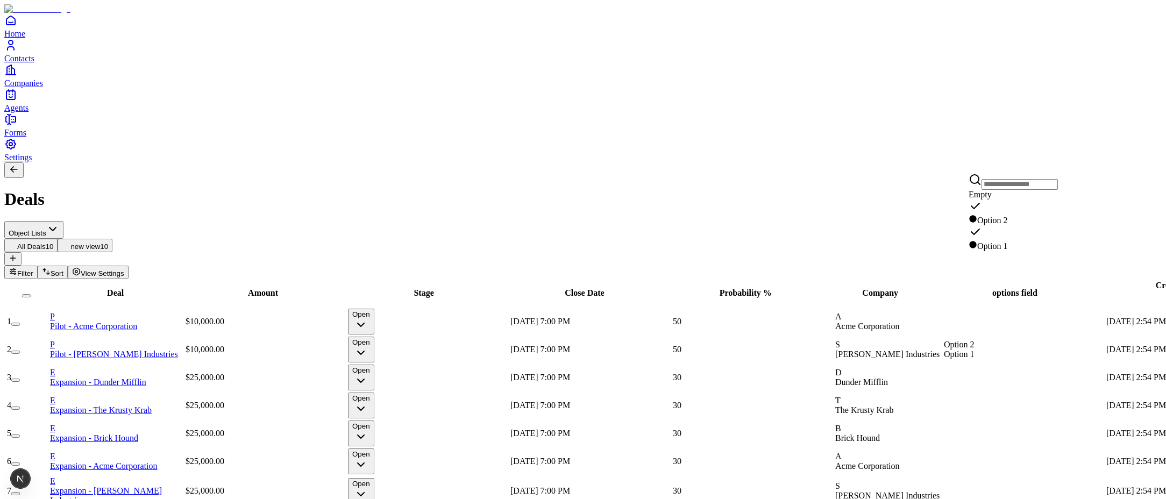
click at [1016, 438] on div "Deal Amount Stage Close Date Probability % Company options field Created At Upd…" at bounding box center [582, 433] width 1157 height 309
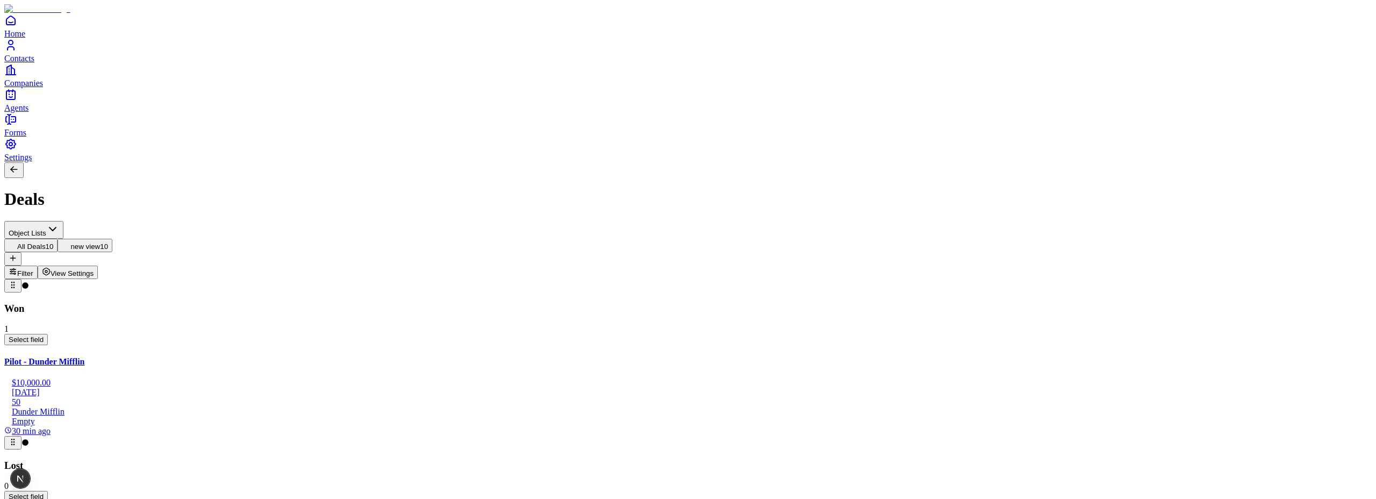
click at [32, 162] on span "Settings" at bounding box center [18, 157] width 28 height 9
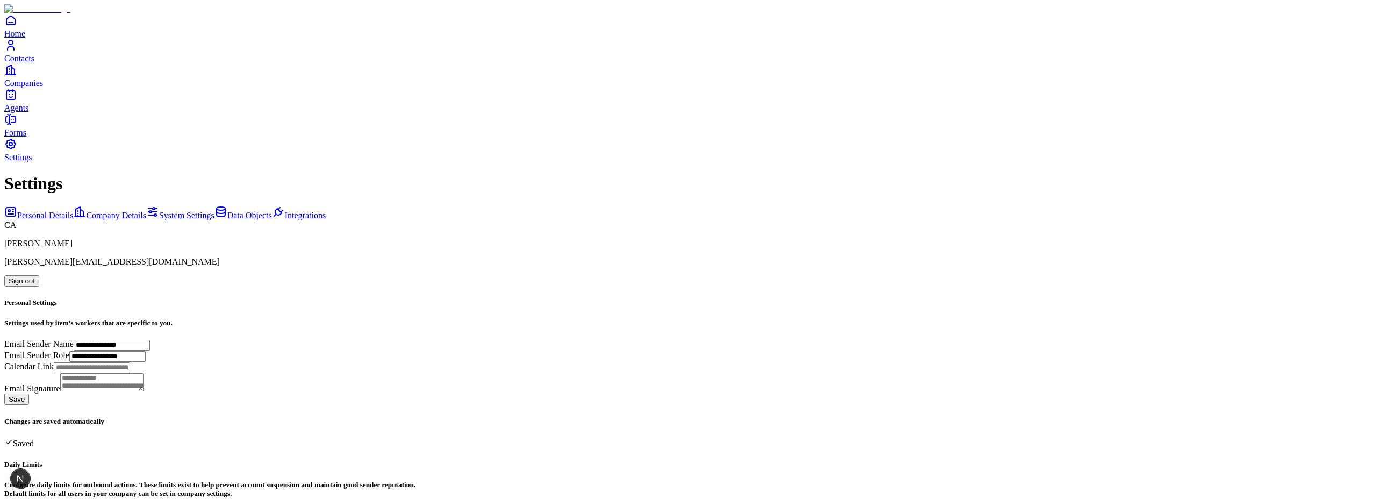
click at [227, 211] on span "Data Objects" at bounding box center [249, 215] width 45 height 9
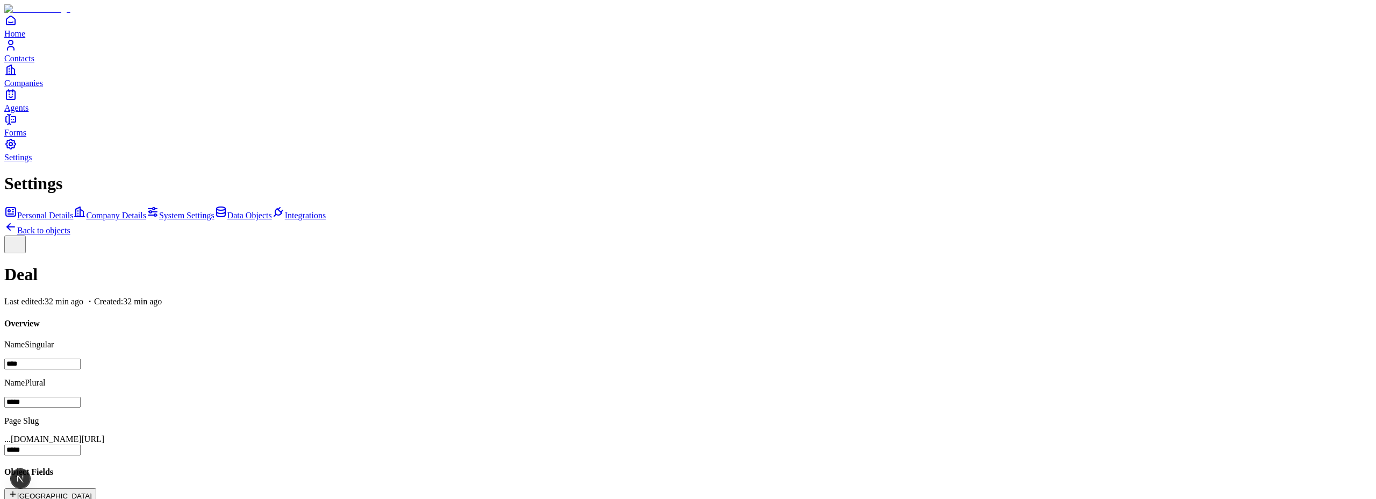
scroll to position [245, 0]
click at [96, 488] on button "New Field" at bounding box center [50, 494] width 92 height 13
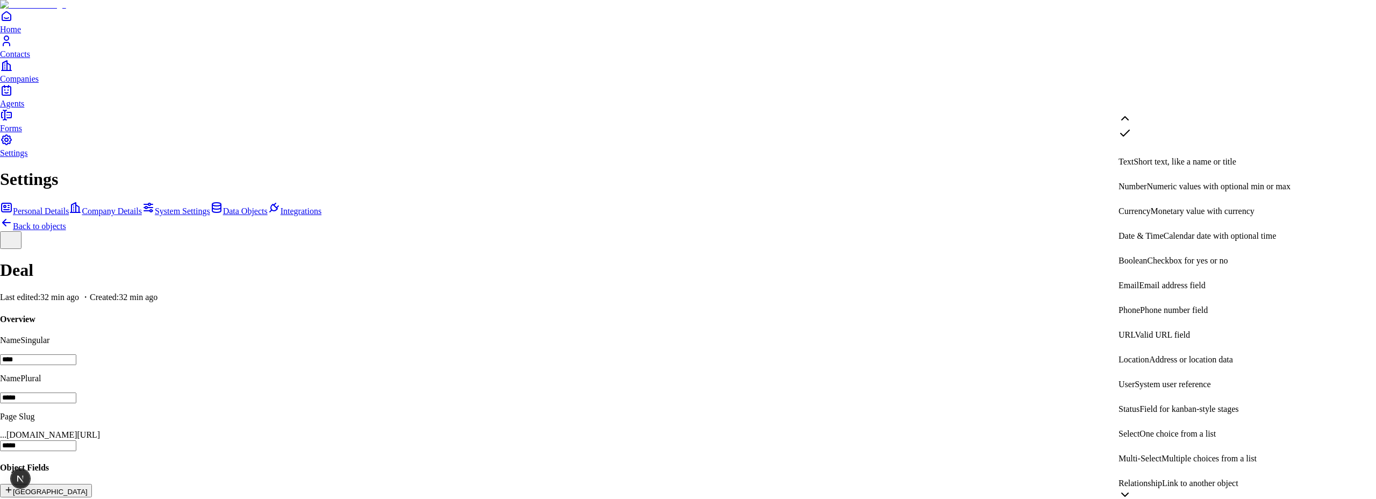
scroll to position [170, 0]
select select "******"
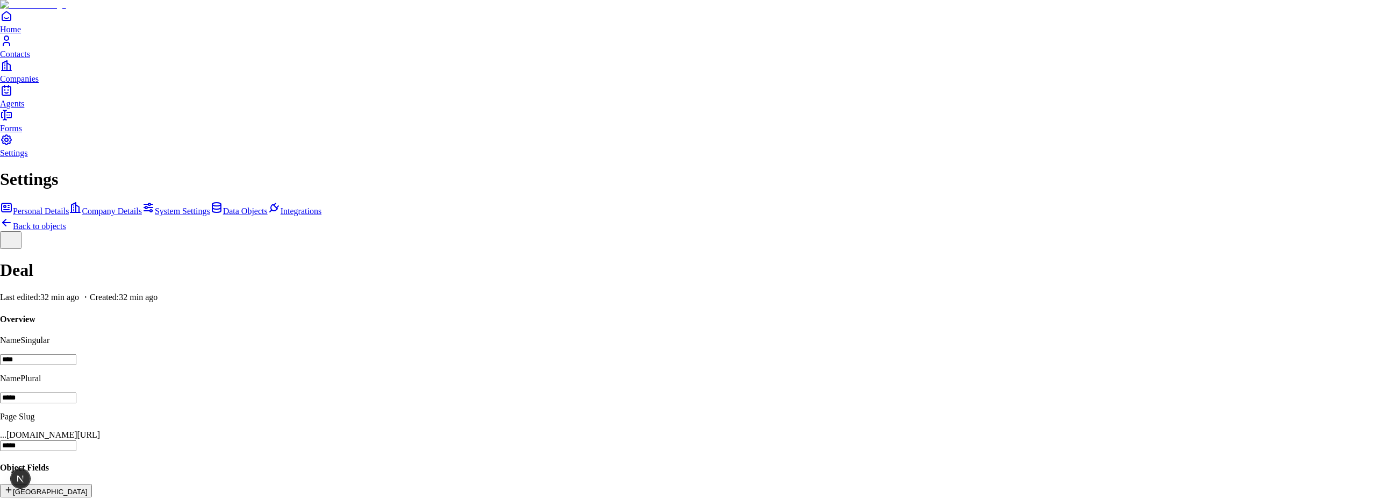
type input "********"
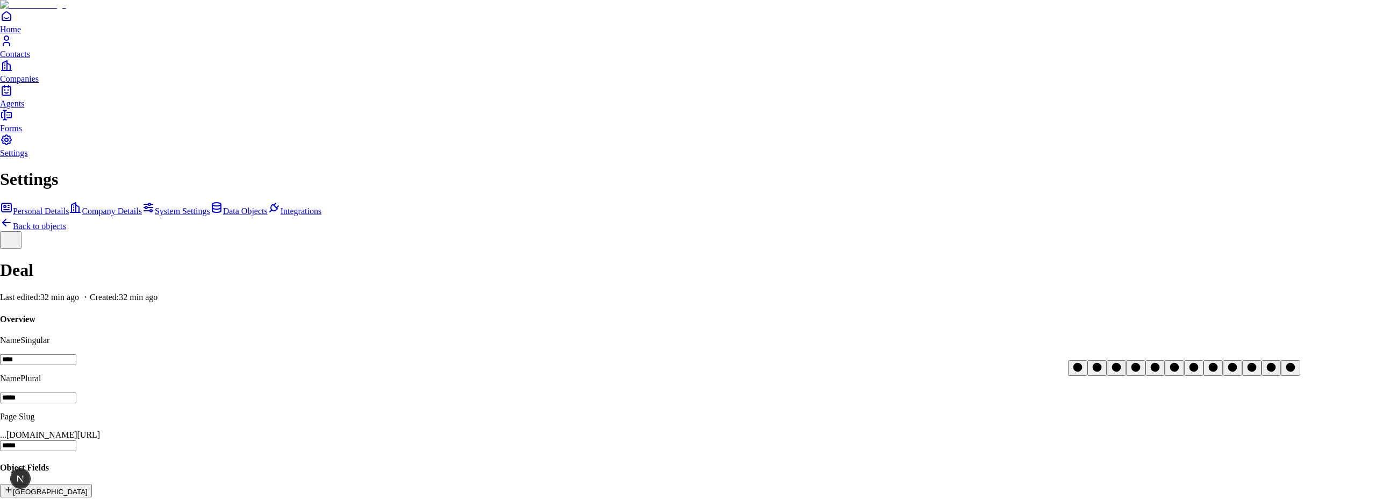
click at [1141, 371] on icon "Green Dark" at bounding box center [1136, 367] width 9 height 9
type input "********"
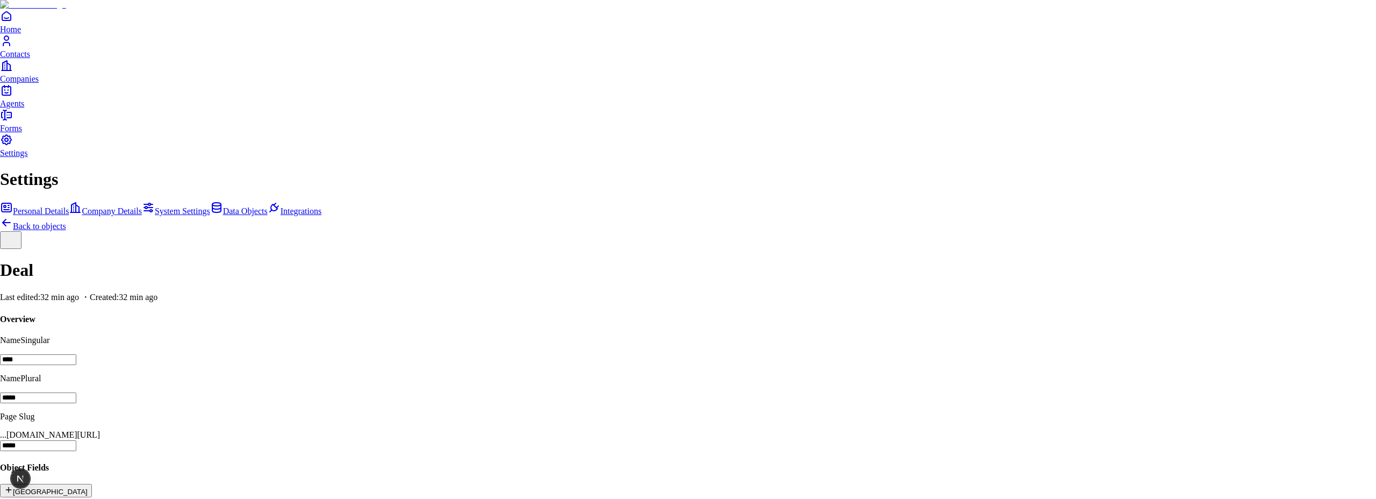
click at [1160, 400] on icon "Yellow Dark" at bounding box center [1155, 395] width 9 height 9
select select "****"
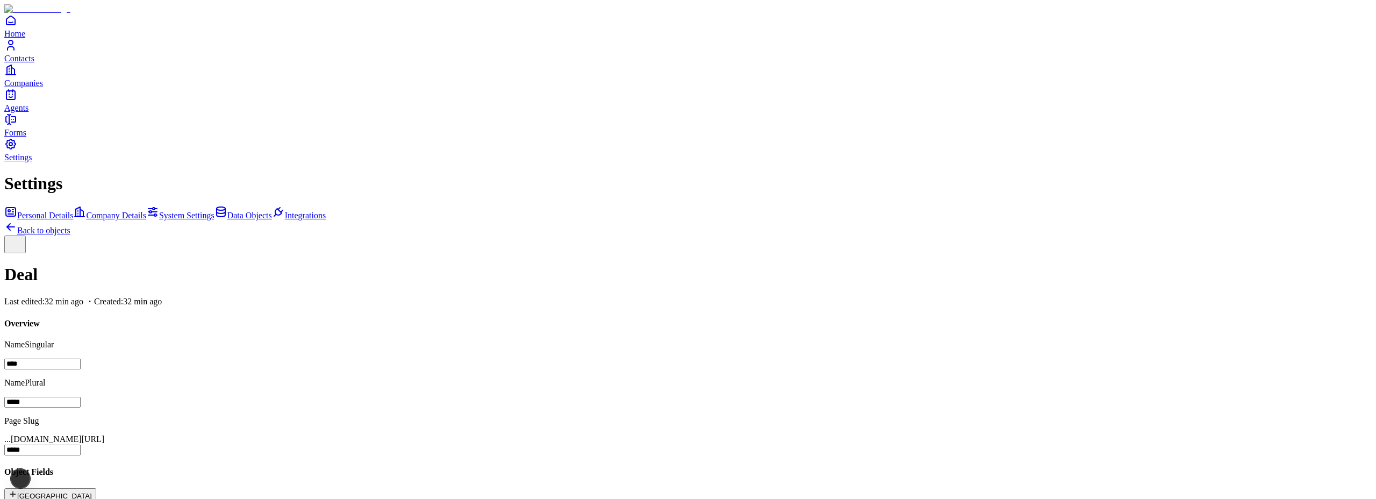
click at [96, 488] on button "New Field" at bounding box center [50, 494] width 92 height 13
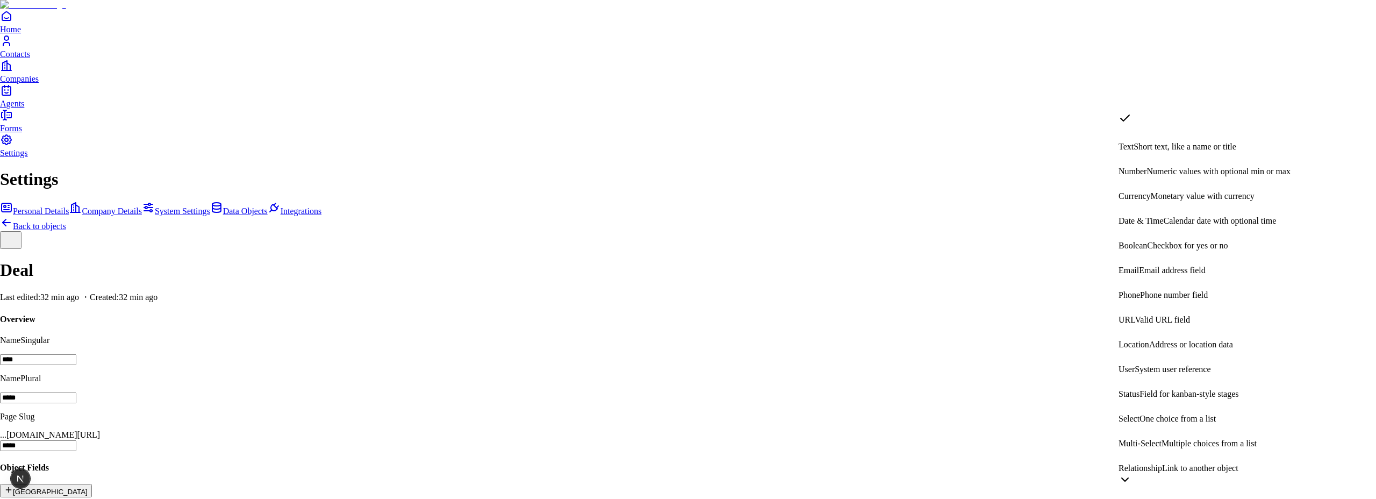
scroll to position [203, 0]
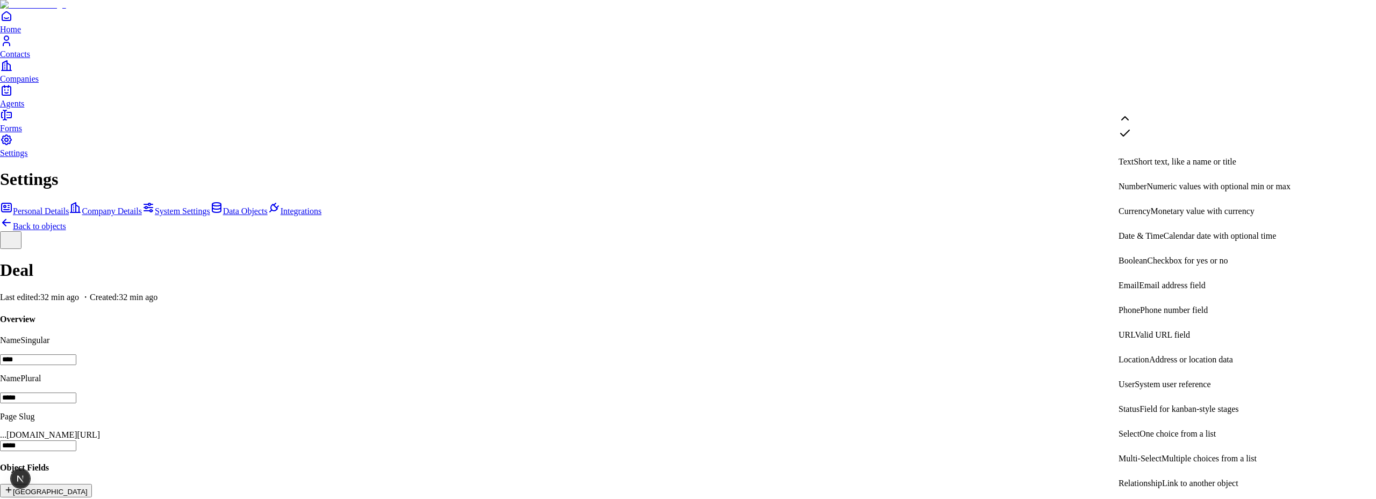
select select "******"
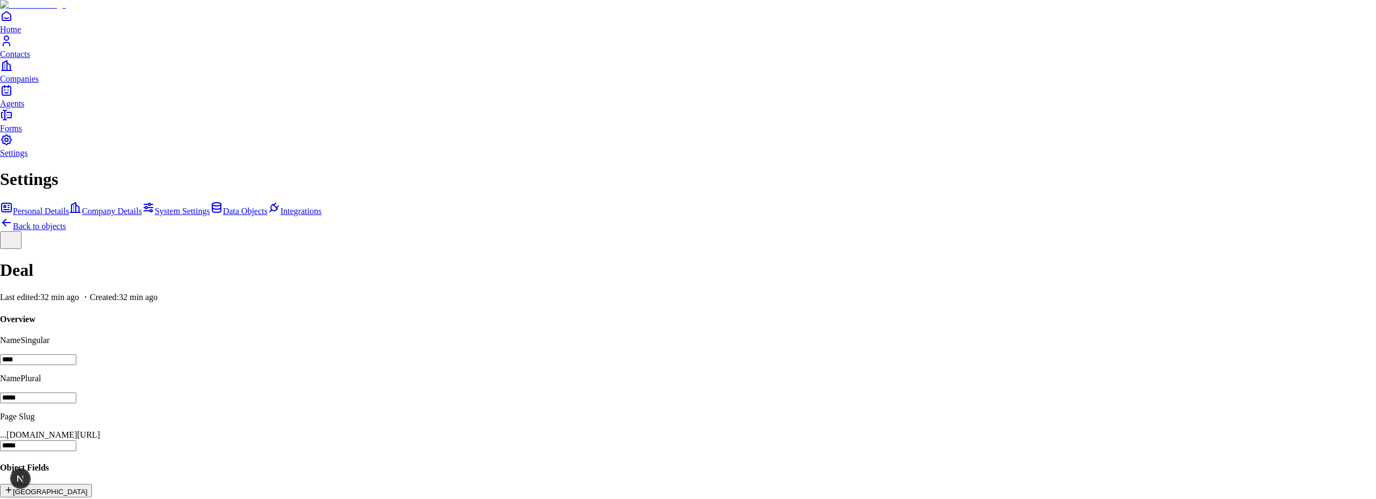
type input "*********"
type input "********"
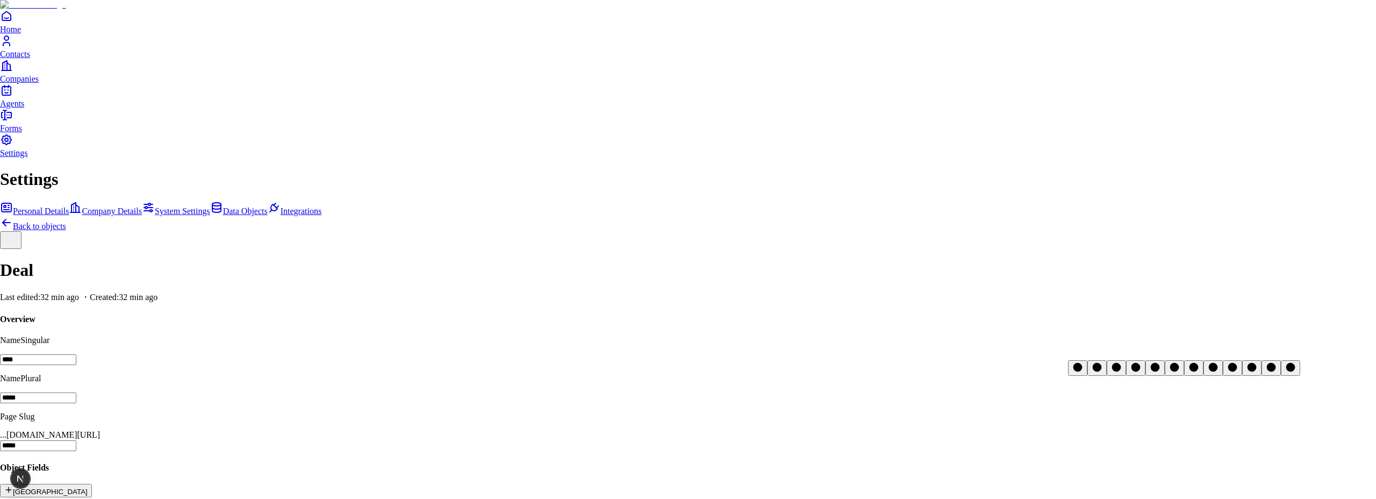
click at [1141, 370] on icon "Green Dark" at bounding box center [1136, 367] width 9 height 9
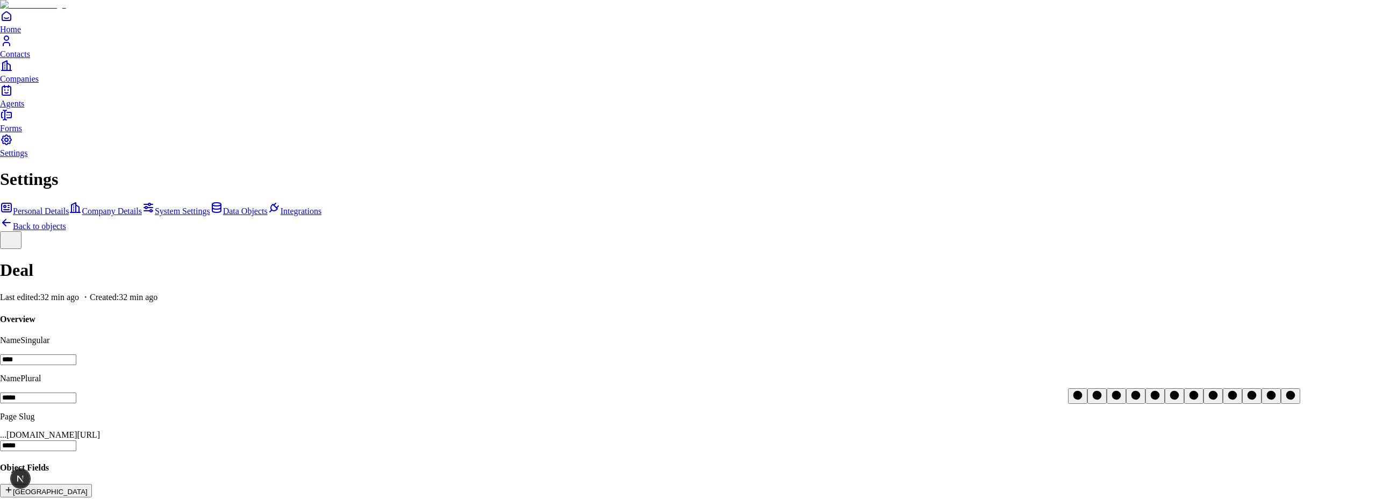
click at [1169, 394] on div at bounding box center [1184, 396] width 232 height 16
click at [1160, 397] on icon "Yellow Dark" at bounding box center [1155, 395] width 9 height 9
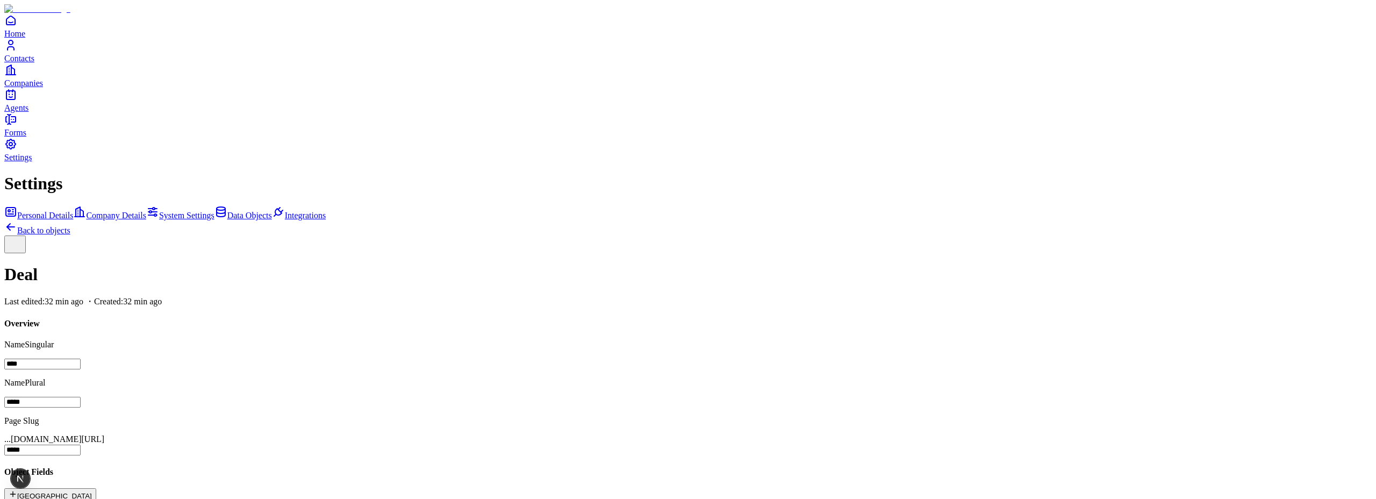
click at [96, 488] on button "[GEOGRAPHIC_DATA]" at bounding box center [50, 494] width 92 height 13
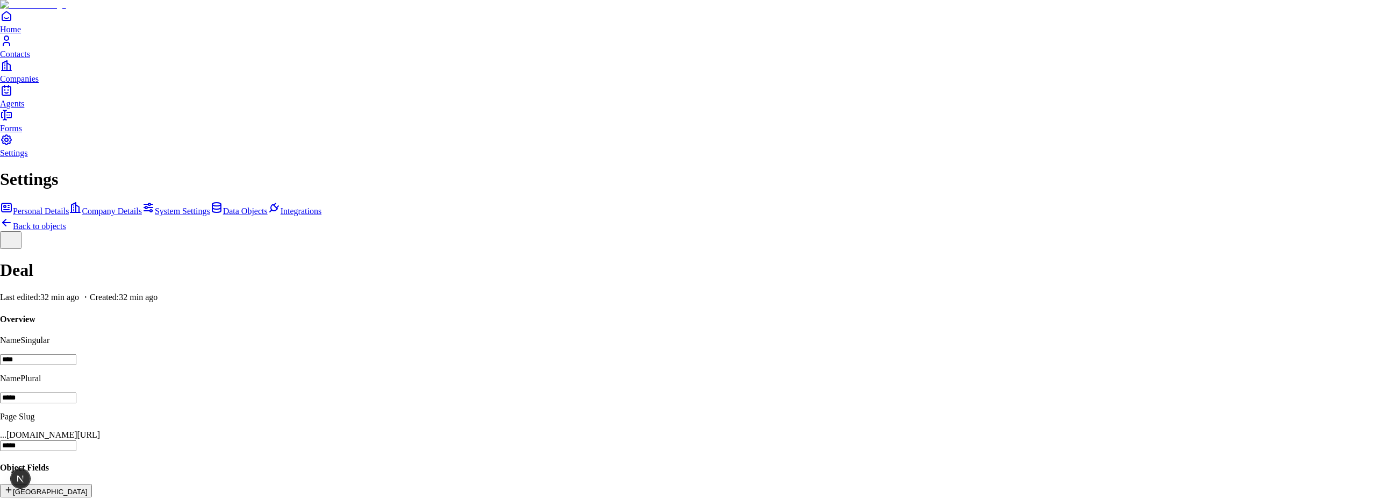
type input "******"
select select "****"
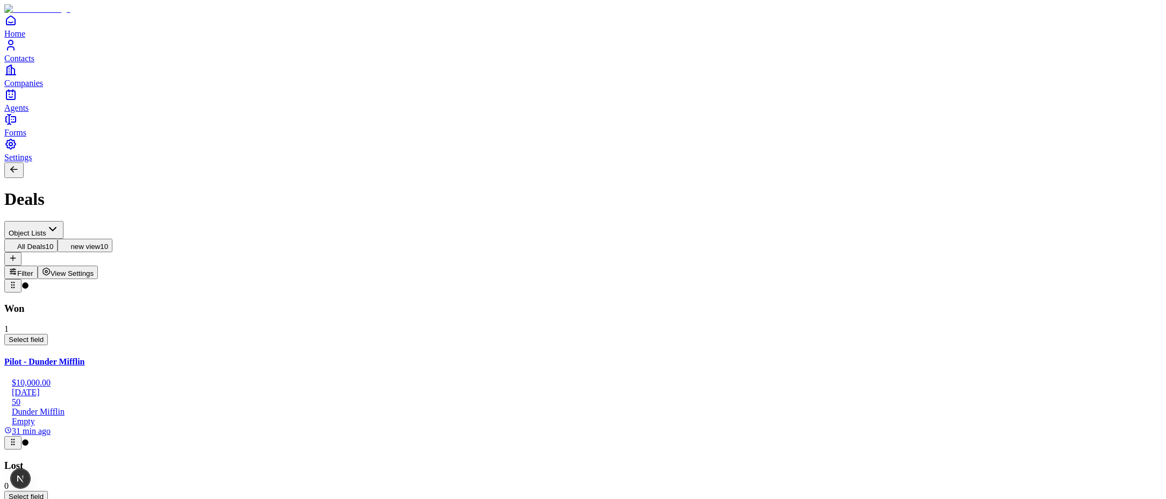
click at [94, 269] on span "View Settings" at bounding box center [73, 273] width 44 height 8
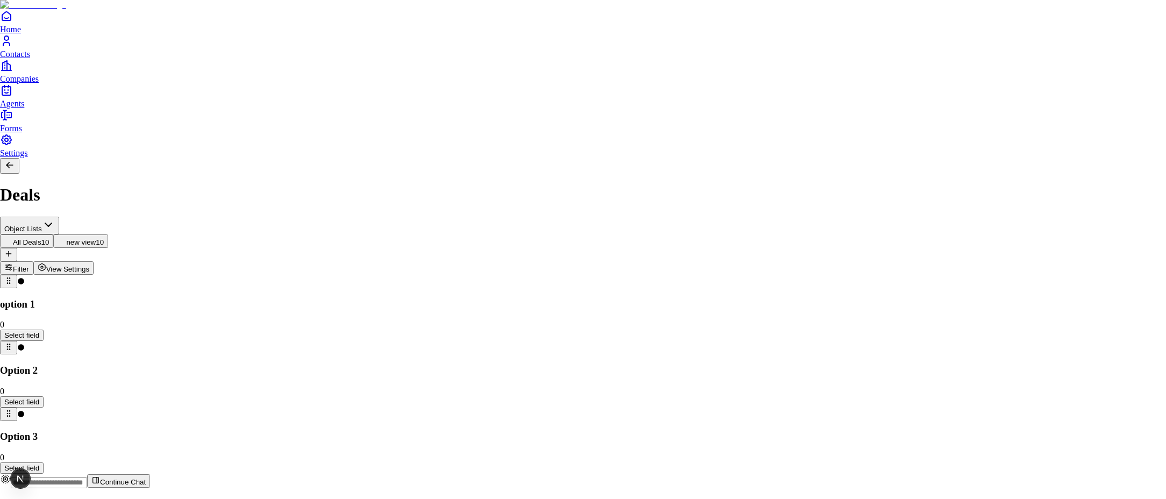
click at [790, 497] on div at bounding box center [583, 497] width 1166 height 0
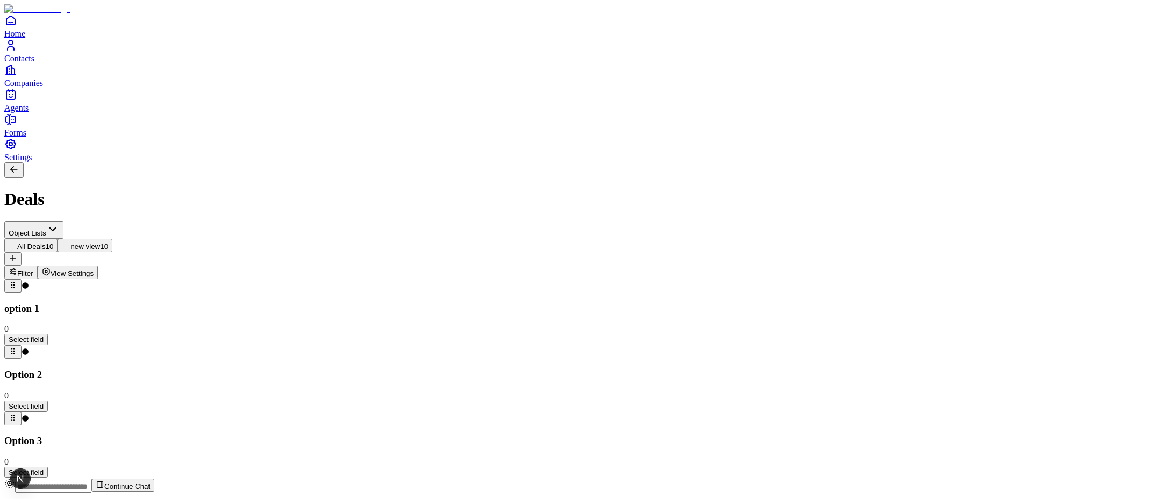
click at [94, 269] on span "View Settings" at bounding box center [73, 273] width 44 height 8
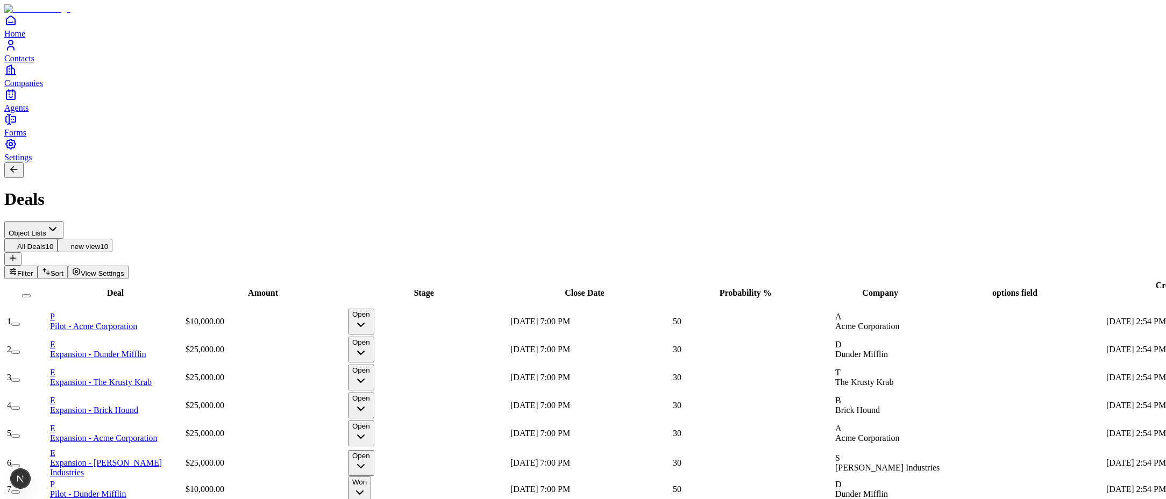
scroll to position [0, 296]
click at [124, 269] on span "View Settings" at bounding box center [103, 273] width 44 height 8
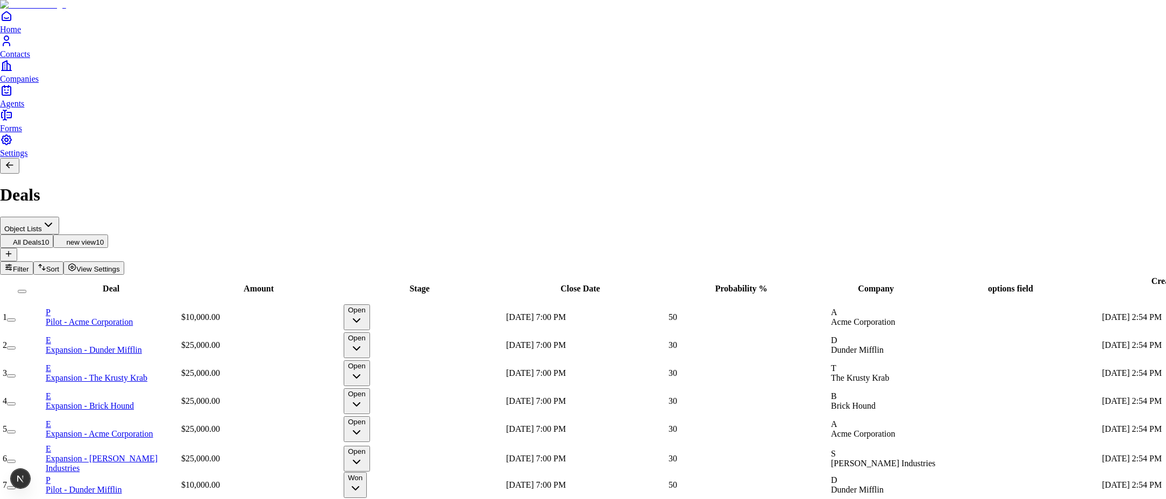
scroll to position [31, 0]
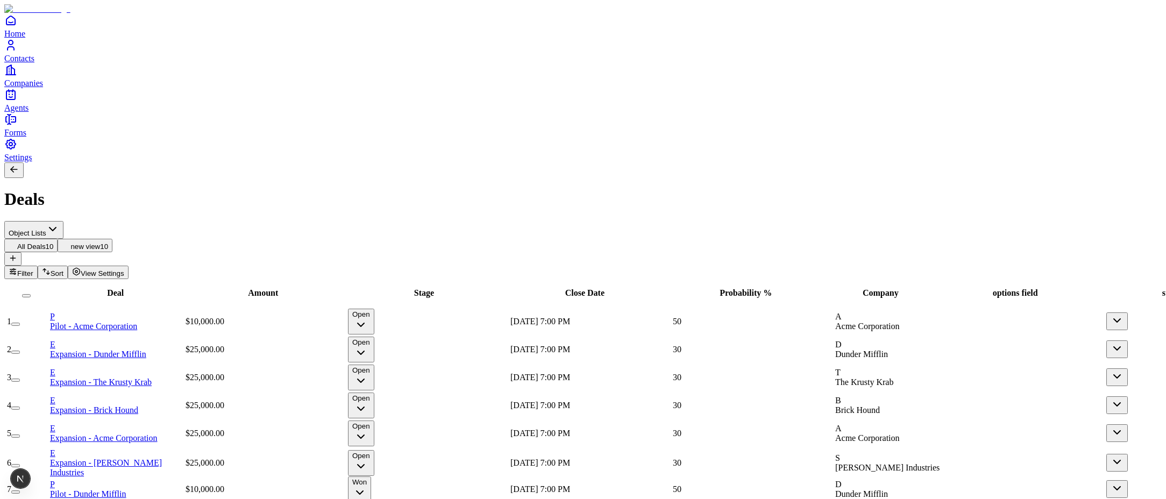
scroll to position [0, 212]
click at [1106, 312] on button "button" at bounding box center [1117, 321] width 22 height 18
click at [1035, 135] on html "Home Contacts Companies Agents Forms Settings Deals Object Lists All Deals 10 n…" at bounding box center [583, 305] width 1166 height 611
click at [1106, 312] on button "button" at bounding box center [1117, 321] width 22 height 18
click at [1106, 340] on button "button" at bounding box center [1117, 349] width 22 height 18
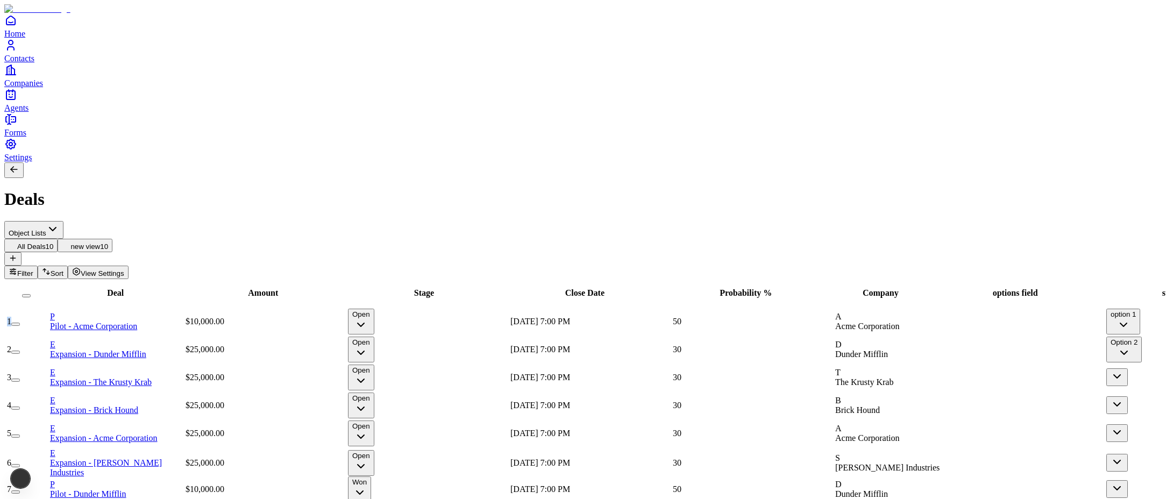
click at [1106, 368] on button "button" at bounding box center [1117, 377] width 22 height 18
click at [1105, 448] on td at bounding box center [1185, 463] width 161 height 30
click at [1106, 454] on button "button" at bounding box center [1117, 463] width 22 height 18
click at [124, 269] on span "View Settings" at bounding box center [103, 273] width 44 height 8
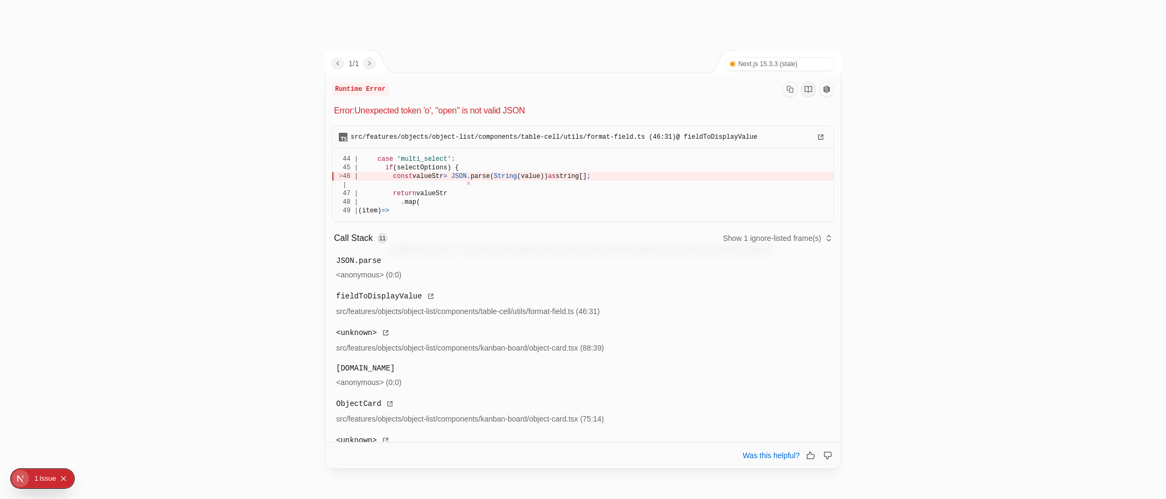
drag, startPoint x: 336, startPoint y: 109, endPoint x: 618, endPoint y: 192, distance: 295.0
click at [618, 192] on div "Runtime Error Error: Unexpected token 'o', "open" is not valid JSON src/feature…" at bounding box center [582, 345] width 515 height 545
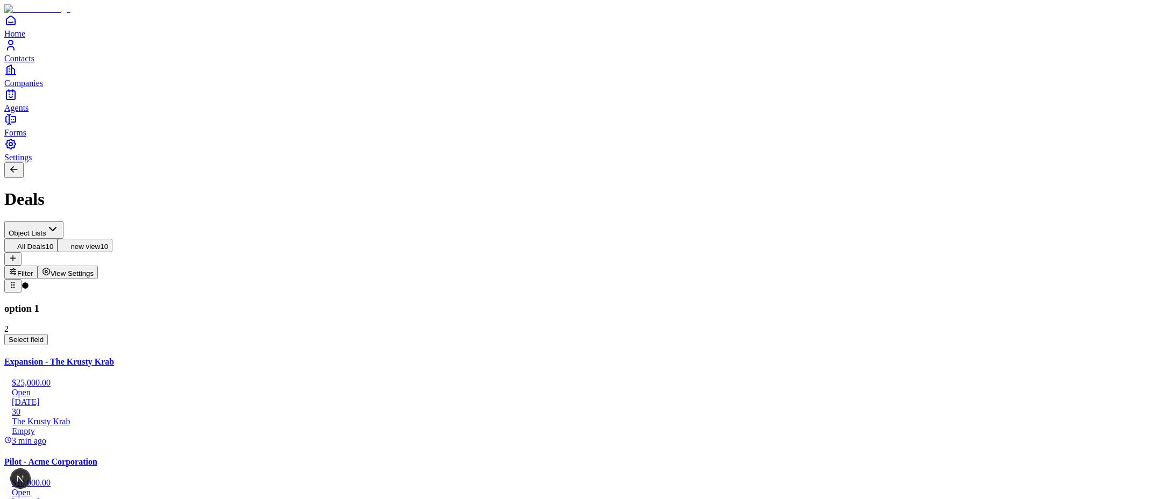
click at [98, 266] on button "View Settings" at bounding box center [68, 272] width 61 height 13
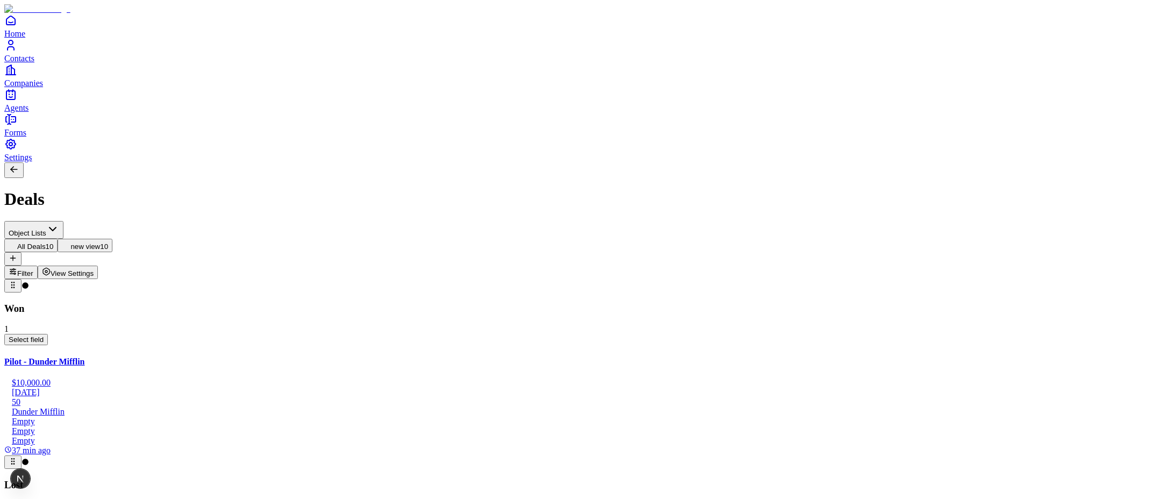
click at [98, 266] on button "View Settings" at bounding box center [68, 272] width 61 height 13
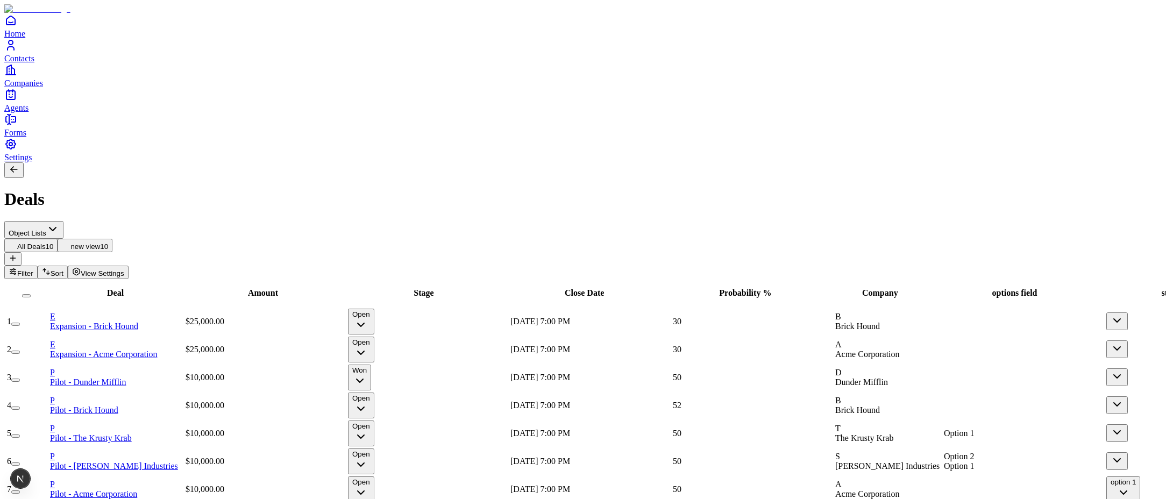
scroll to position [0, 363]
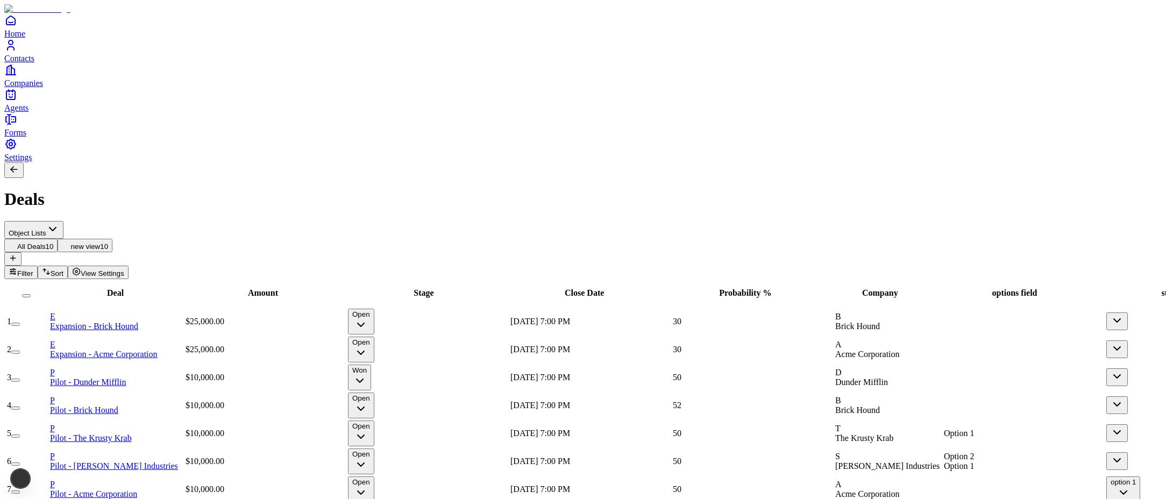
click at [124, 269] on span "View Settings" at bounding box center [103, 273] width 44 height 8
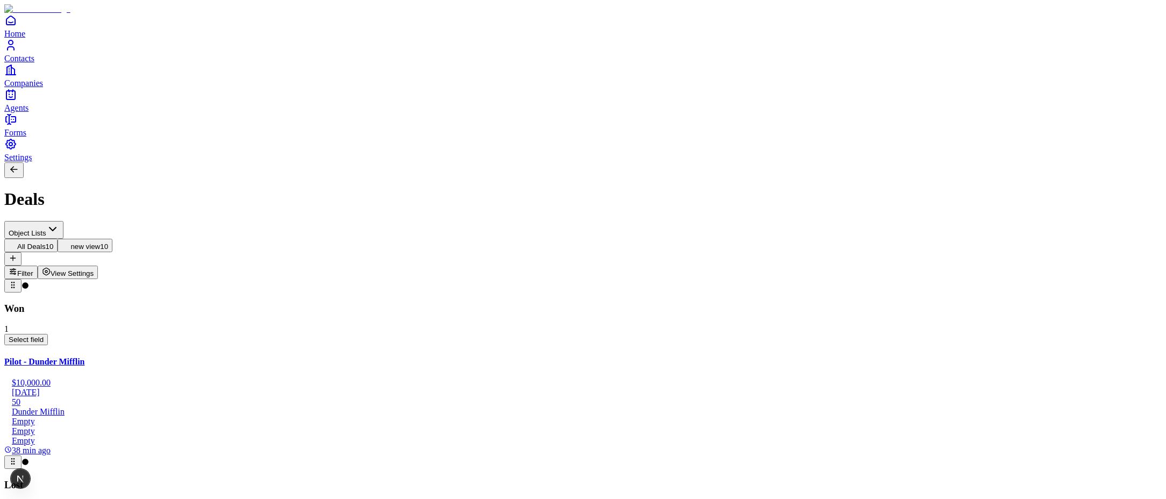
click at [94, 269] on span "View Settings" at bounding box center [73, 273] width 44 height 8
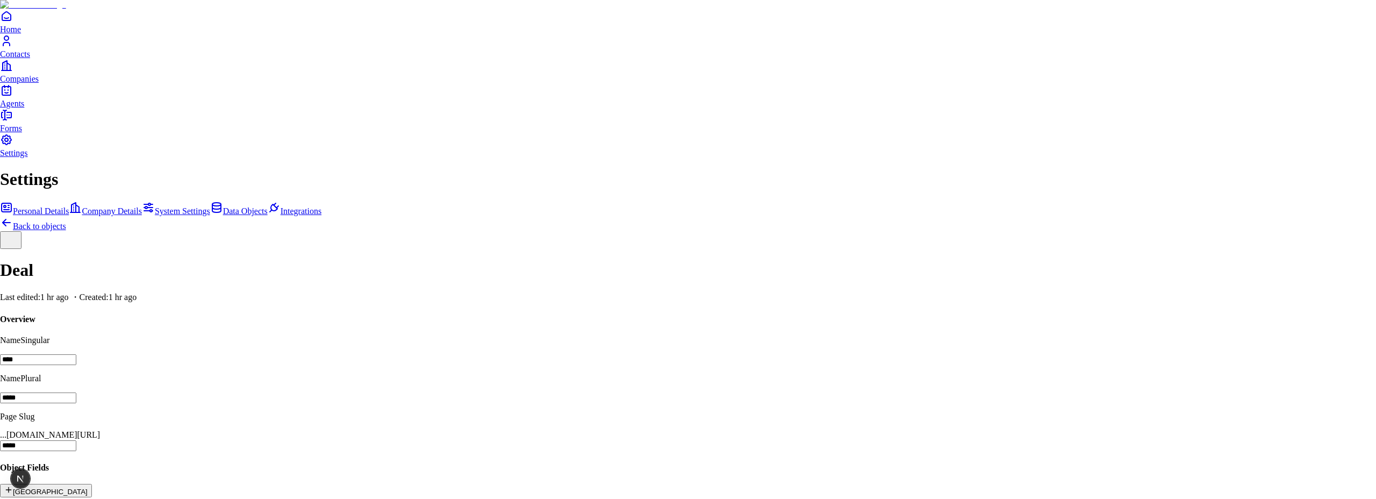
drag, startPoint x: 1123, startPoint y: 382, endPoint x: 1119, endPoint y: 322, distance: 60.4
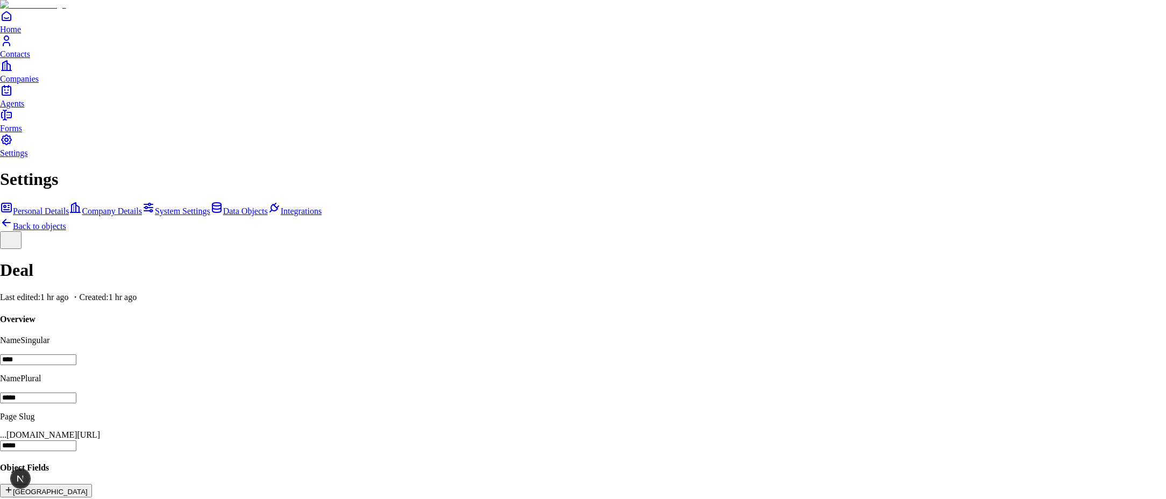
drag, startPoint x: 909, startPoint y: 352, endPoint x: 909, endPoint y: 324, distance: 28.0
drag, startPoint x: 911, startPoint y: 380, endPoint x: 909, endPoint y: 348, distance: 32.3
